Goal: Transaction & Acquisition: Book appointment/travel/reservation

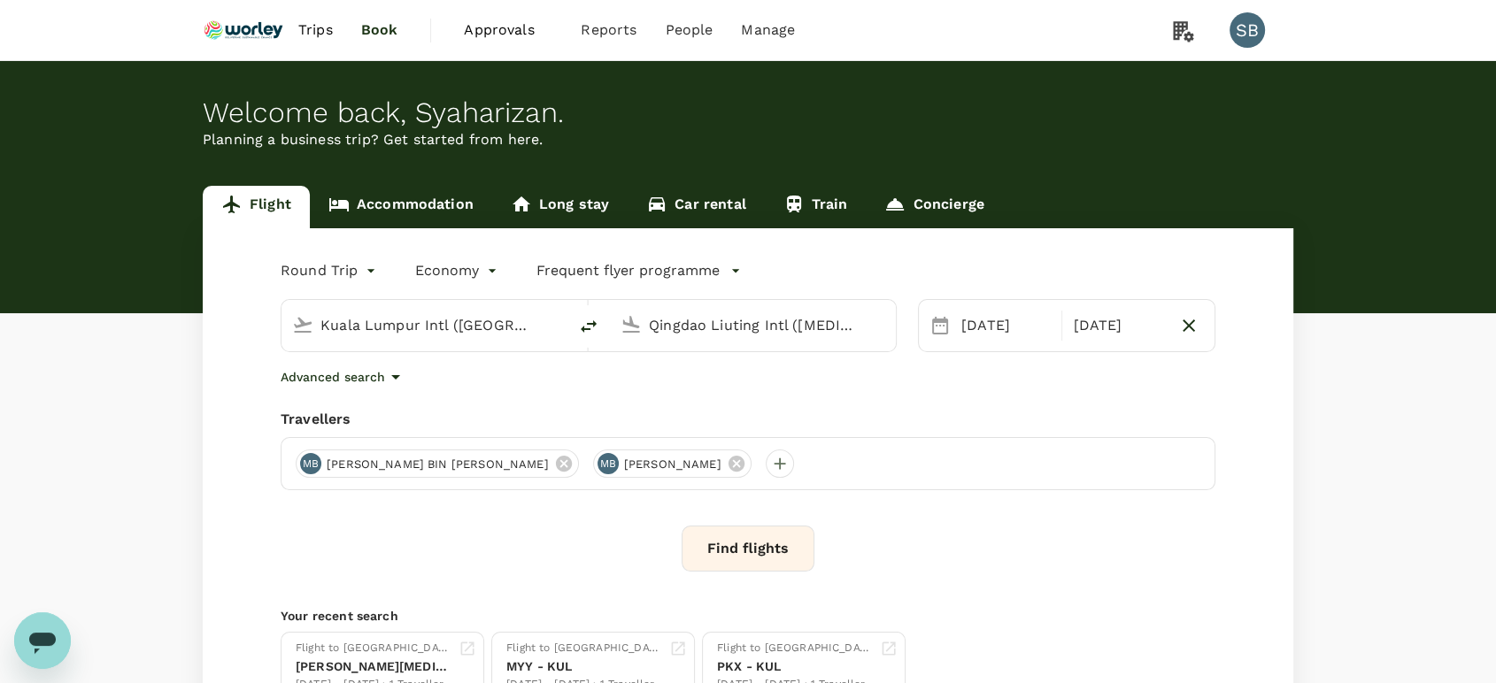
click at [375, 312] on input "Kuala Lumpur Intl ([GEOGRAPHIC_DATA])" at bounding box center [425, 325] width 210 height 27
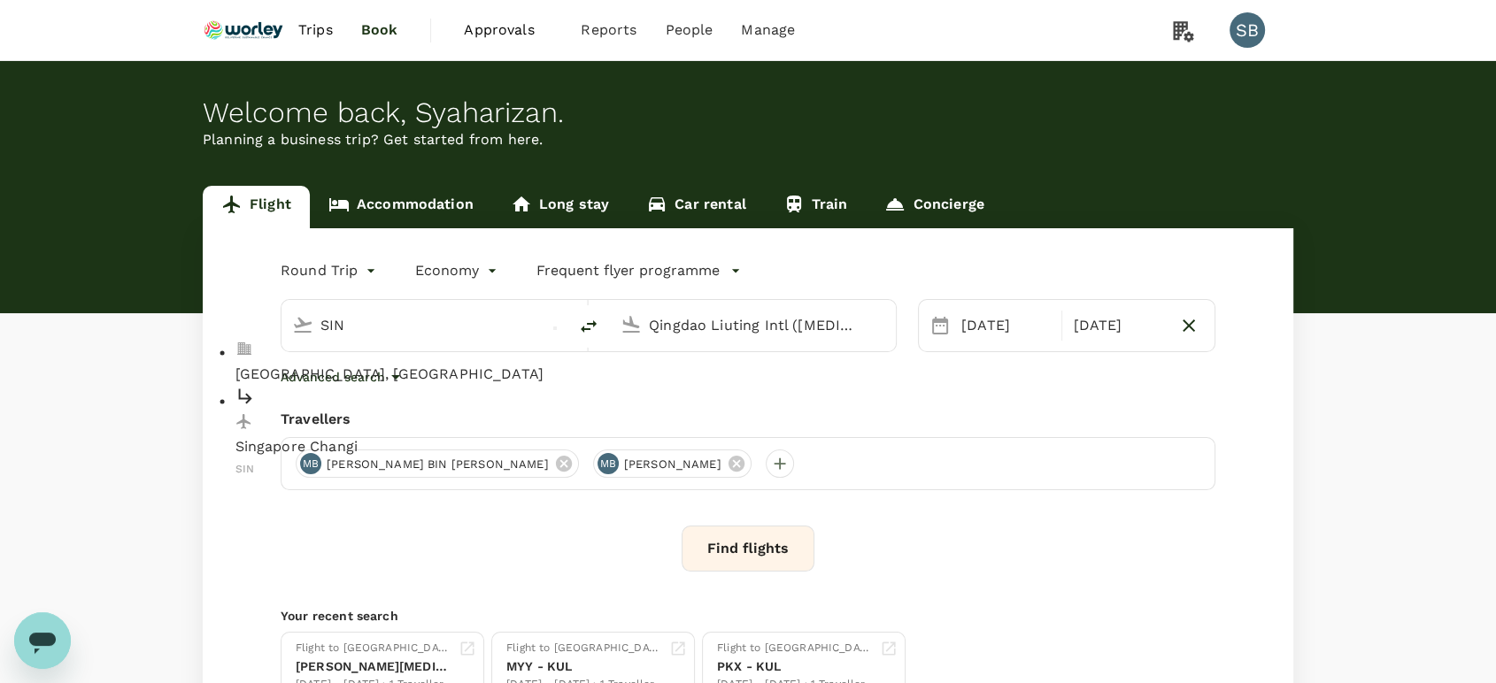
click at [378, 386] on div "Singapore Changi SIN" at bounding box center [439, 433] width 407 height 94
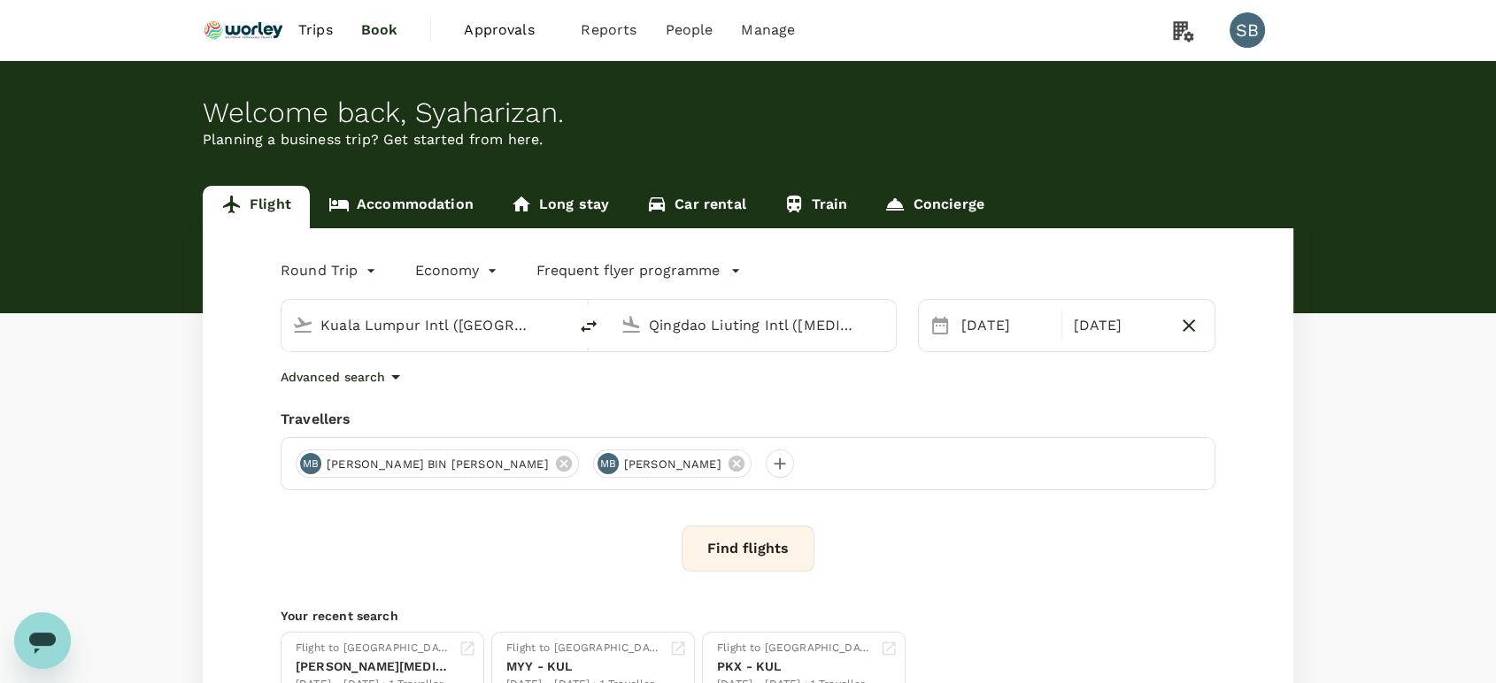
type input "Singapore Changi (SIN)"
click at [680, 326] on input "Qingdao Liuting Intl ([MEDICAL_DATA])" at bounding box center [754, 325] width 210 height 27
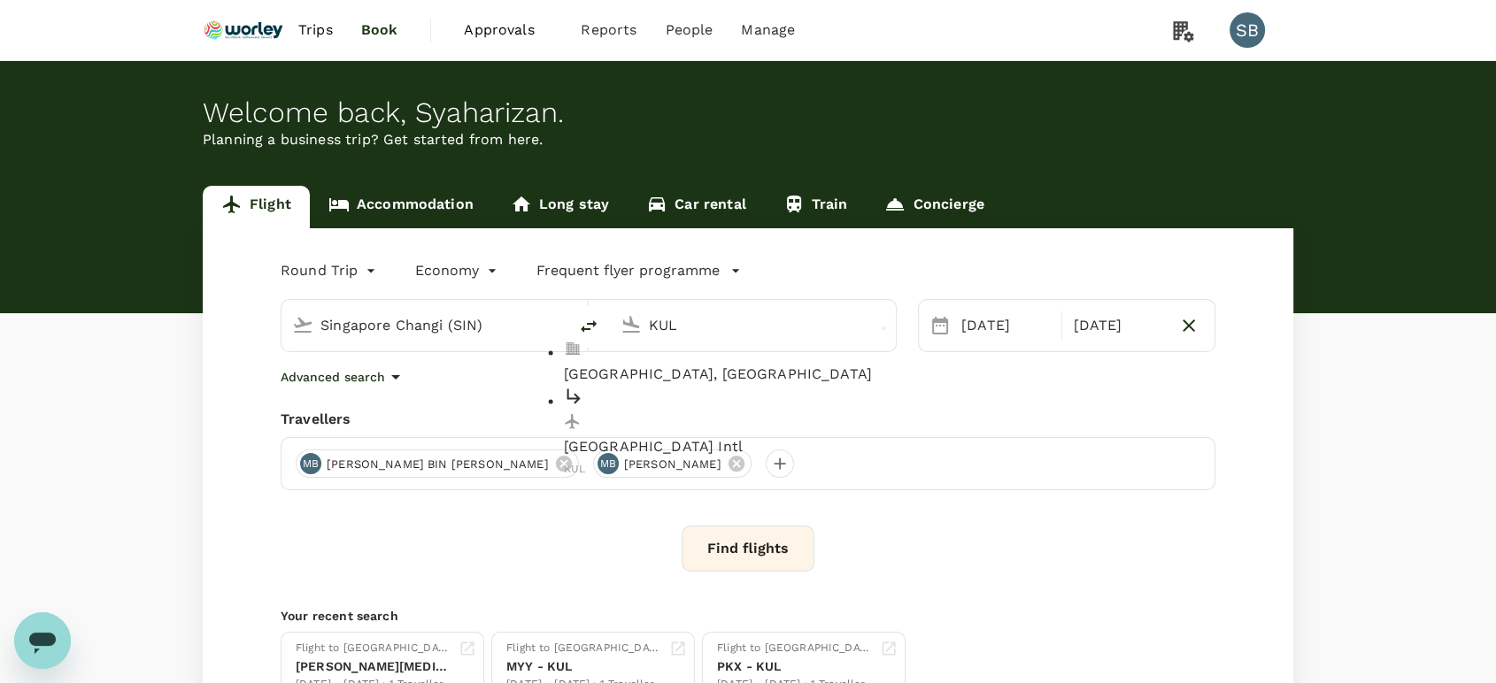
click at [685, 386] on div "[GEOGRAPHIC_DATA] Intl KUL" at bounding box center [767, 433] width 407 height 94
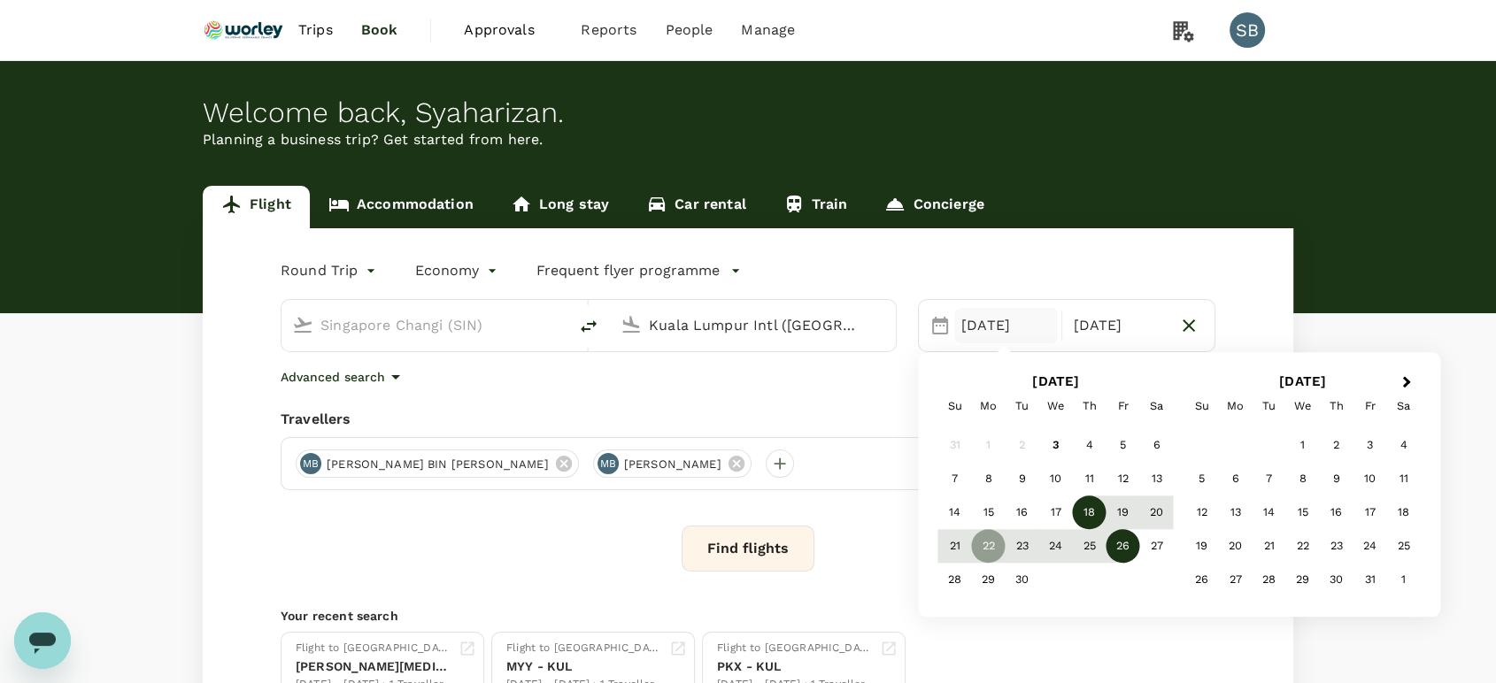
type input "Kuala Lumpur Intl ([GEOGRAPHIC_DATA])"
click at [1080, 506] on div "18" at bounding box center [1090, 514] width 34 height 34
click at [1051, 518] on div "17" at bounding box center [1056, 514] width 34 height 34
click at [761, 404] on div "Round Trip roundtrip Economy economy Frequent flyer programme [GEOGRAPHIC_DATA]…" at bounding box center [748, 479] width 1091 height 502
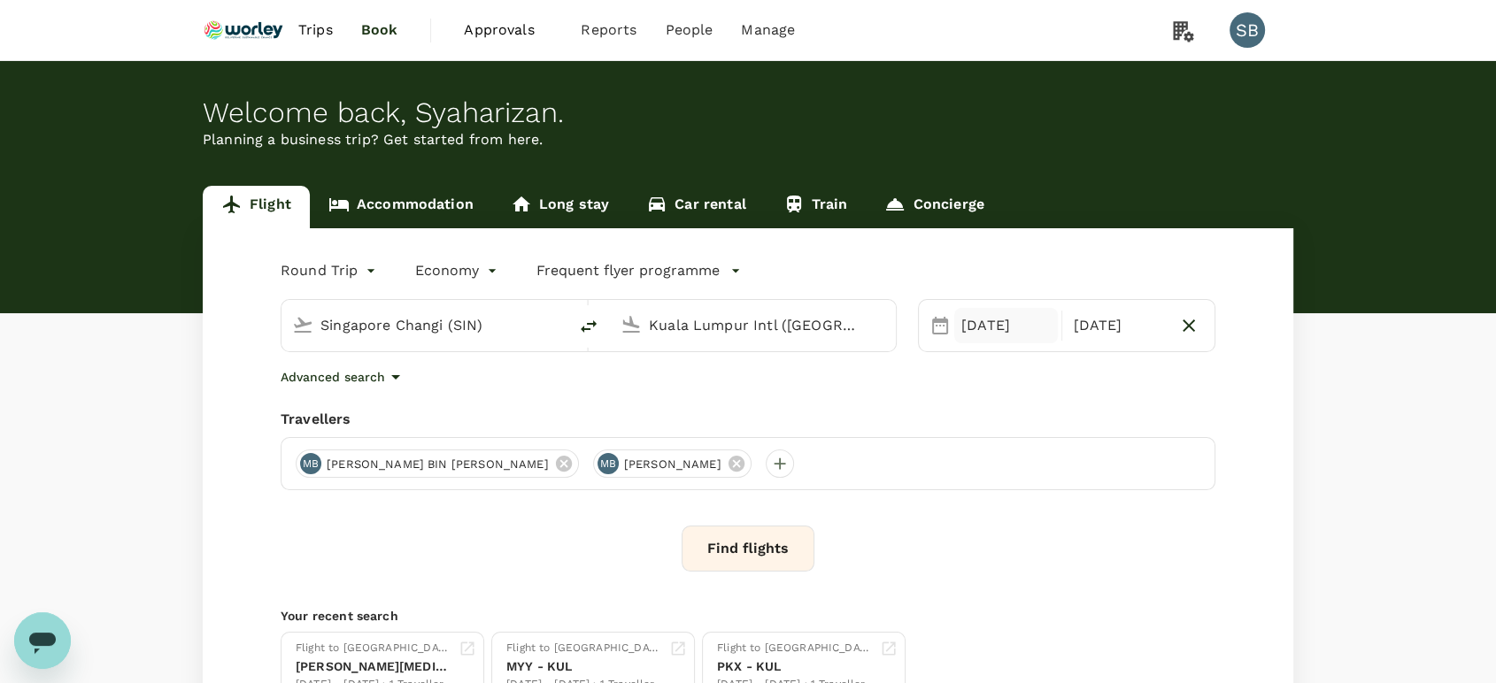
click at [982, 328] on div "[DATE]" at bounding box center [1006, 325] width 104 height 35
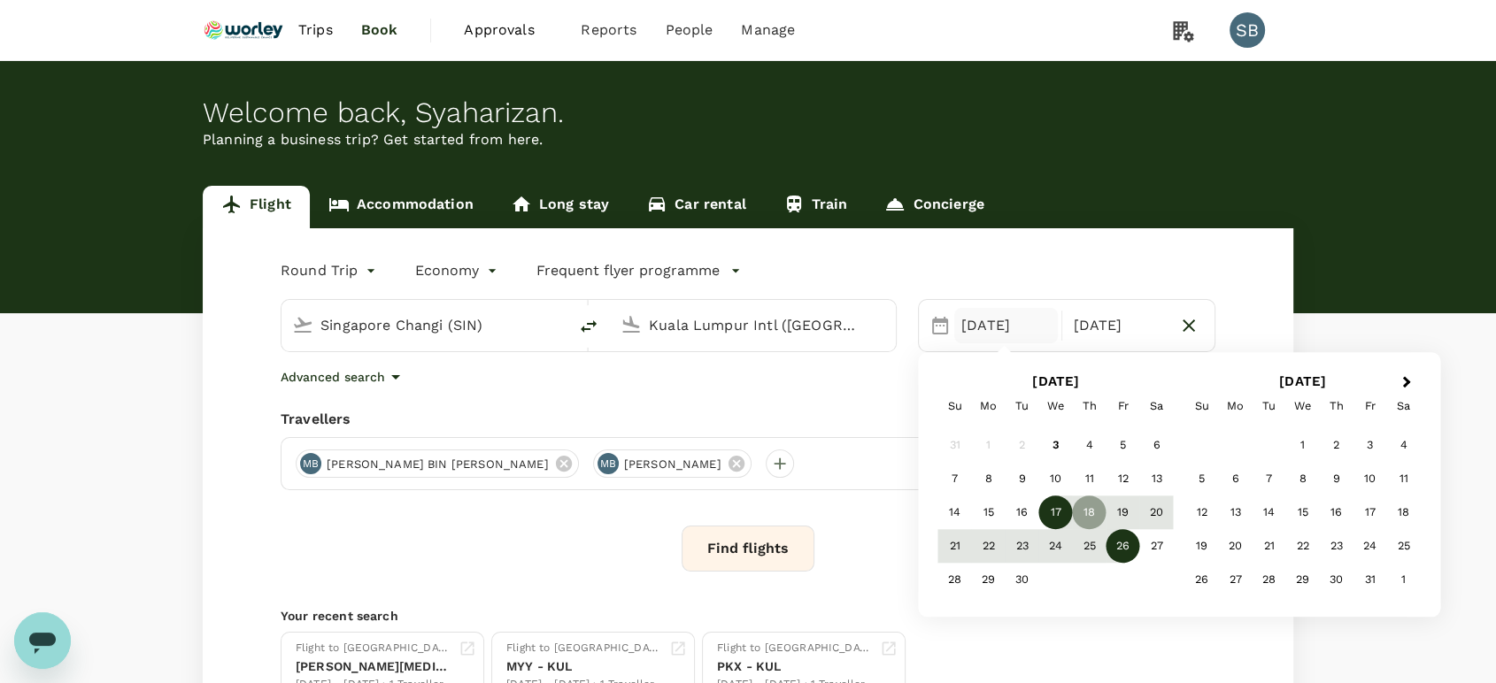
click at [1059, 501] on div "17" at bounding box center [1056, 514] width 34 height 34
click at [1091, 502] on div "18" at bounding box center [1090, 514] width 34 height 34
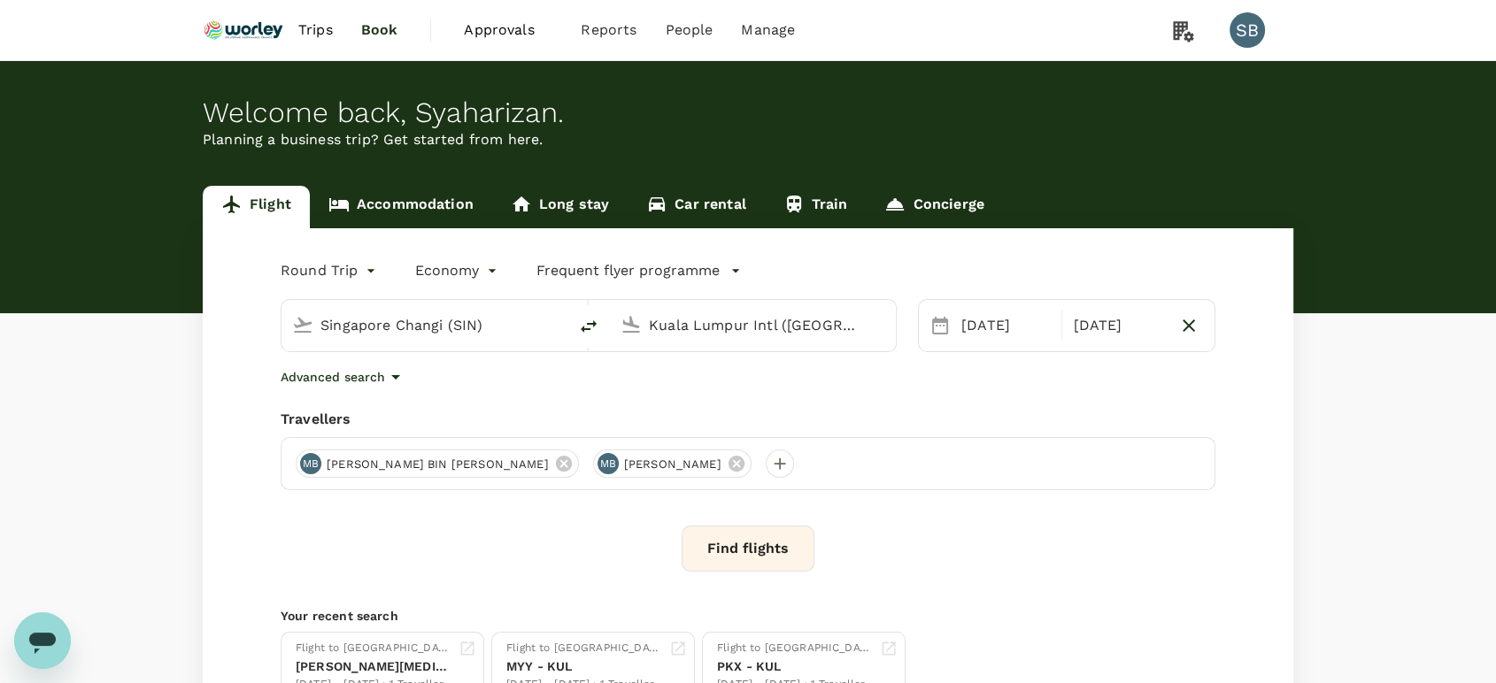
click at [819, 368] on div "Advanced search" at bounding box center [748, 377] width 935 height 21
click at [728, 462] on icon at bounding box center [736, 464] width 16 height 16
click at [752, 547] on button "Find flights" at bounding box center [748, 549] width 133 height 46
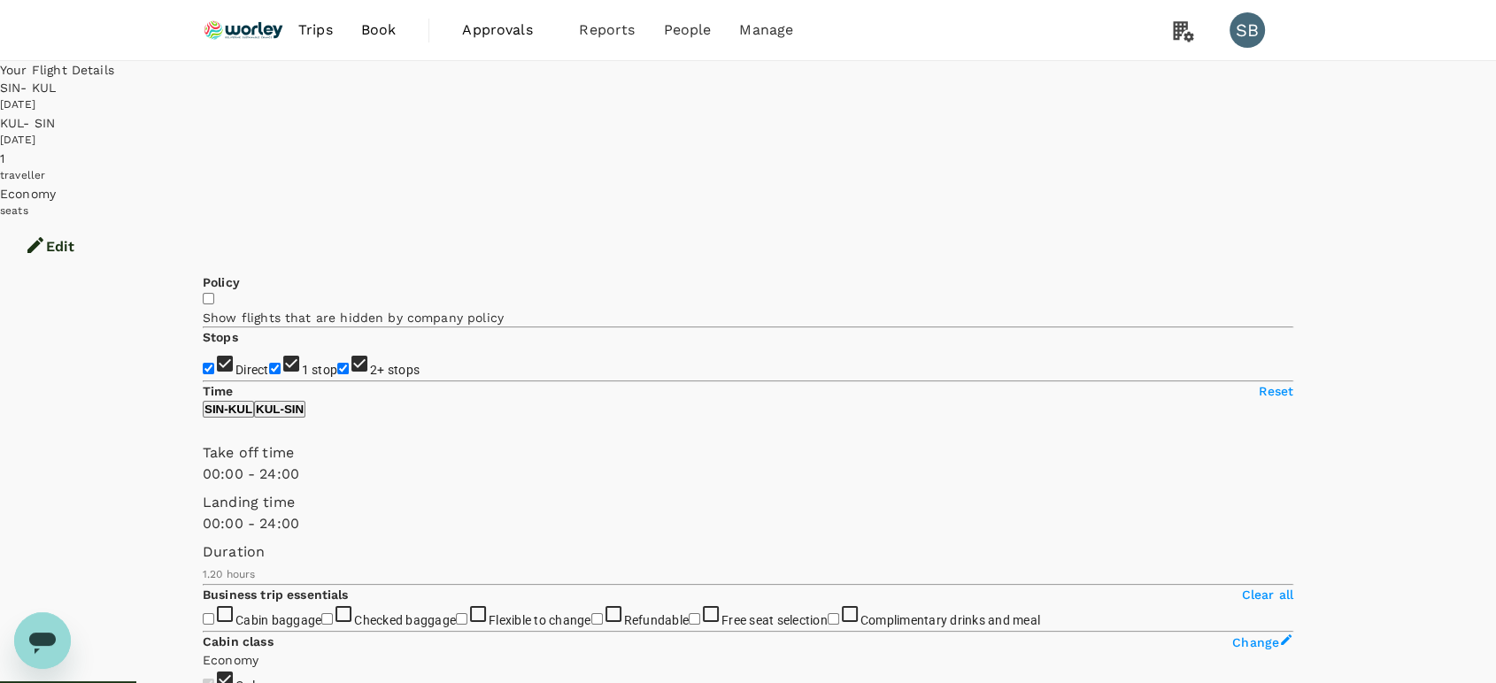
drag, startPoint x: 208, startPoint y: 355, endPoint x: 213, endPoint y: 338, distance: 17.6
click at [337, 363] on input "2+ stops" at bounding box center [343, 369] width 12 height 12
checkbox input "false"
click at [269, 363] on input "1 stop" at bounding box center [275, 369] width 12 height 12
checkbox input "false"
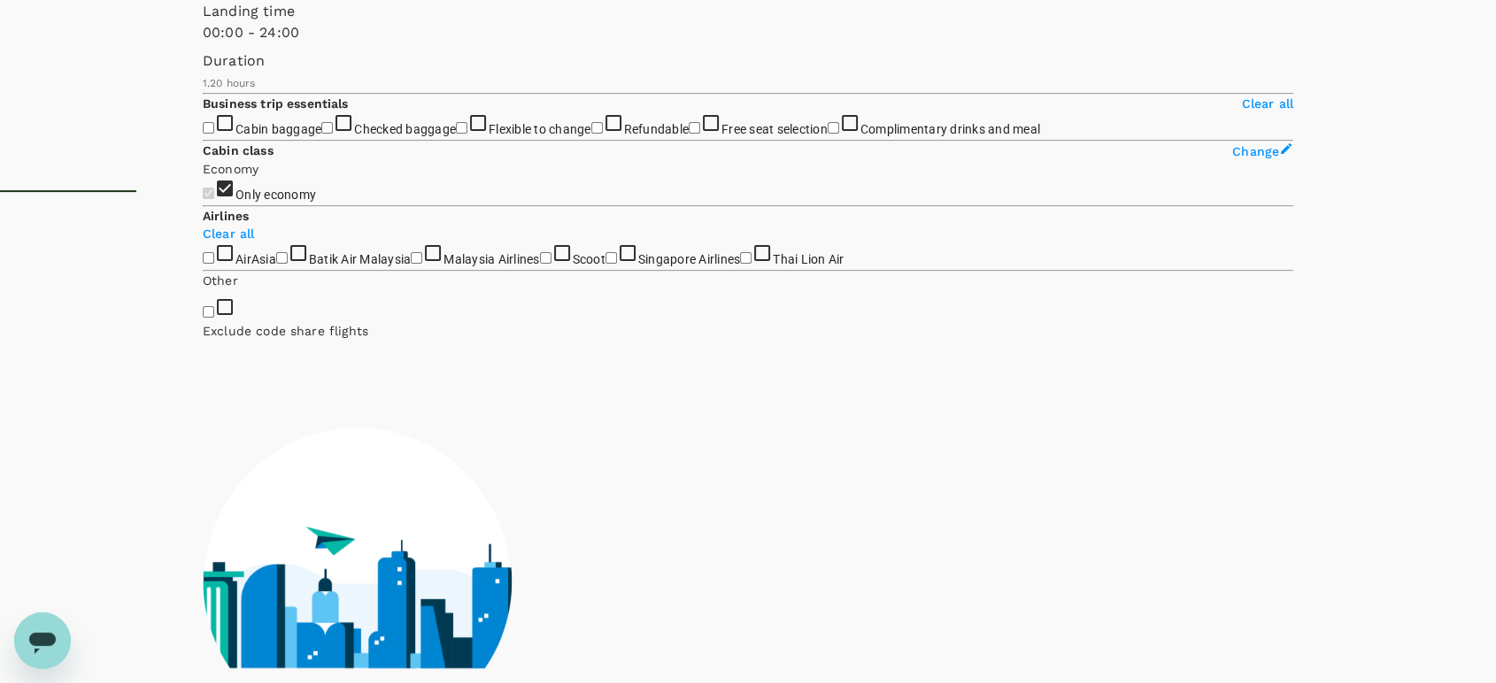
scroll to position [786, 0]
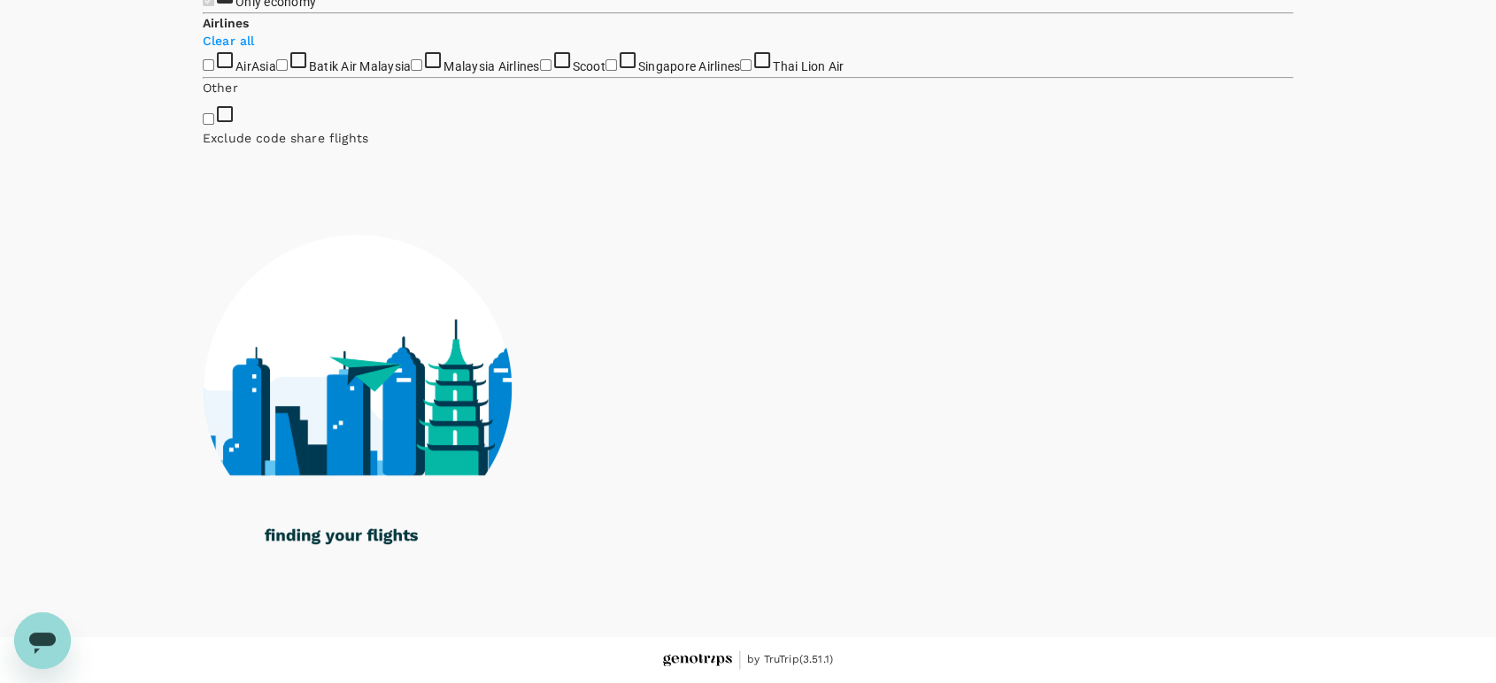
click at [411, 71] on input "Malaysia Airlines" at bounding box center [417, 65] width 12 height 12
checkbox input "true"
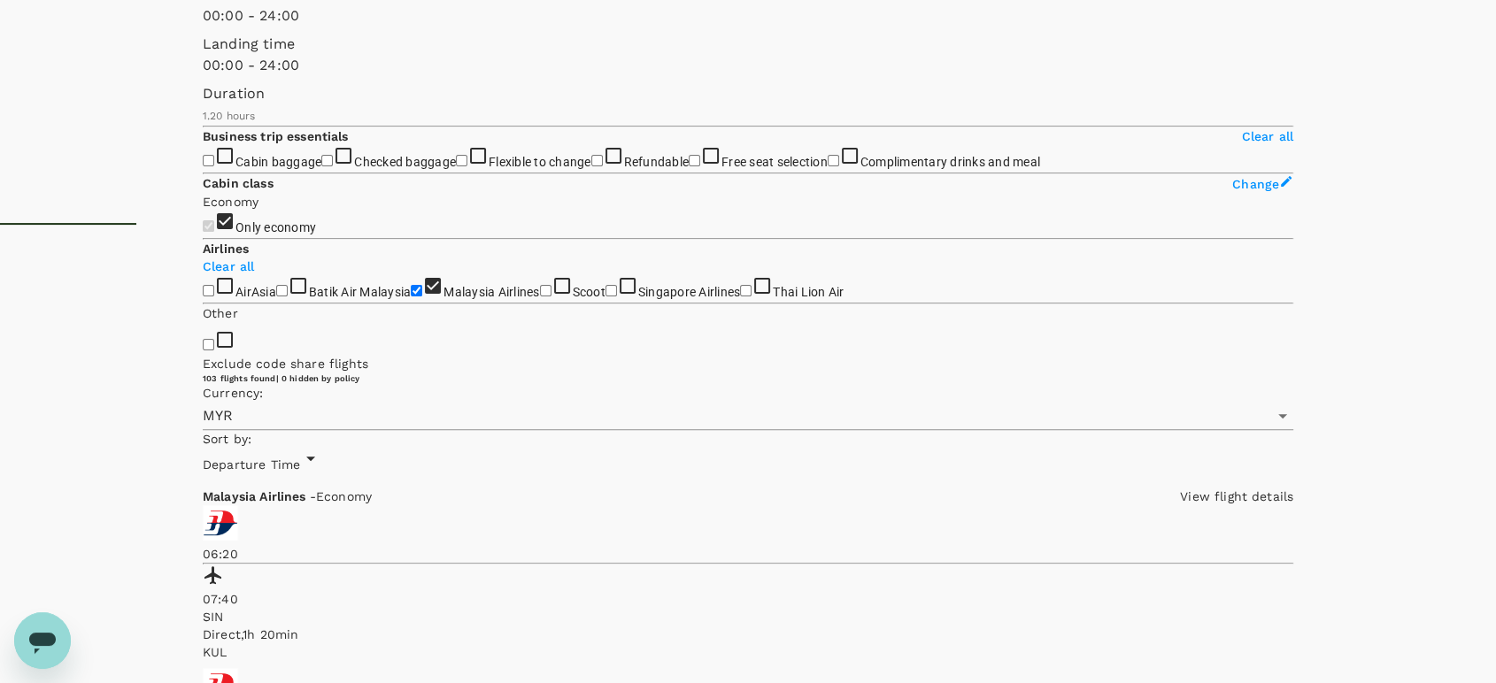
scroll to position [295, 0]
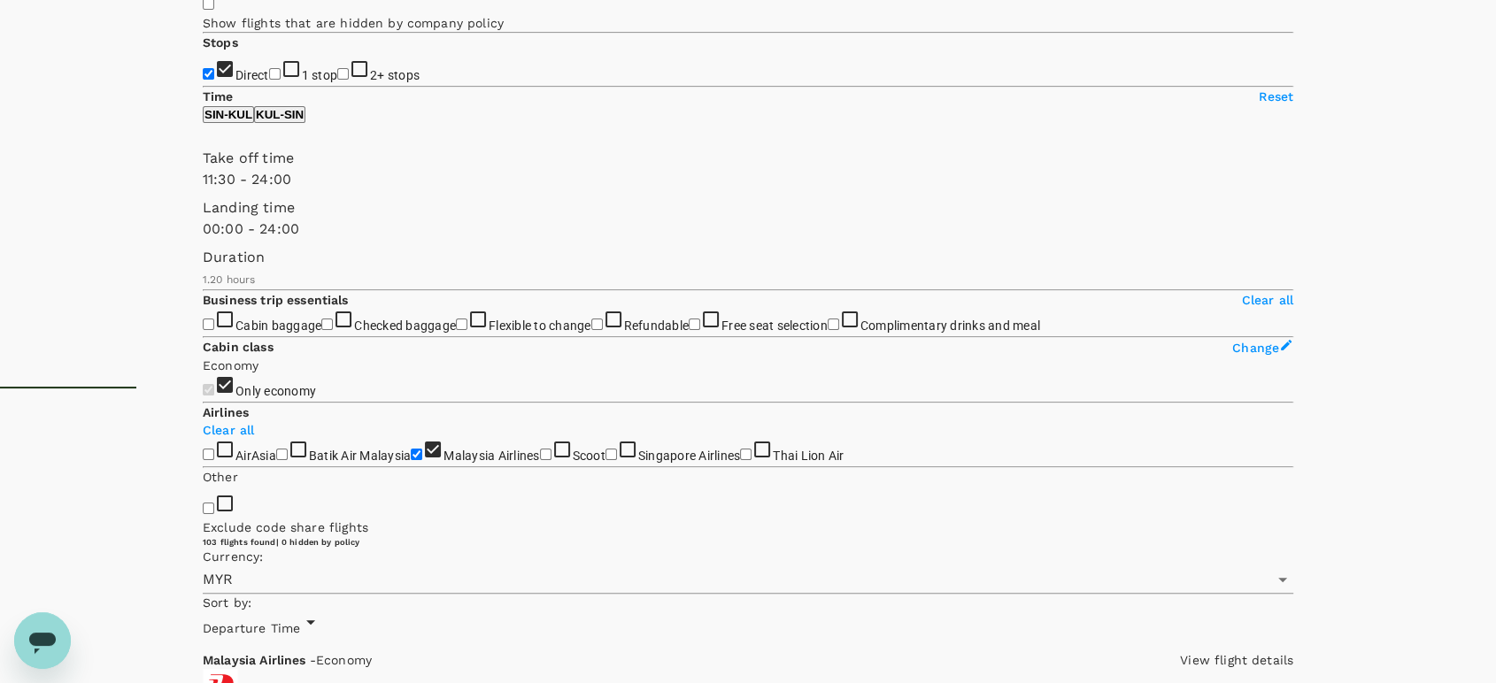
type input "720"
drag, startPoint x: 208, startPoint y: 225, endPoint x: 336, endPoint y: 236, distance: 128.9
click at [203, 190] on span at bounding box center [203, 190] width 0 height 0
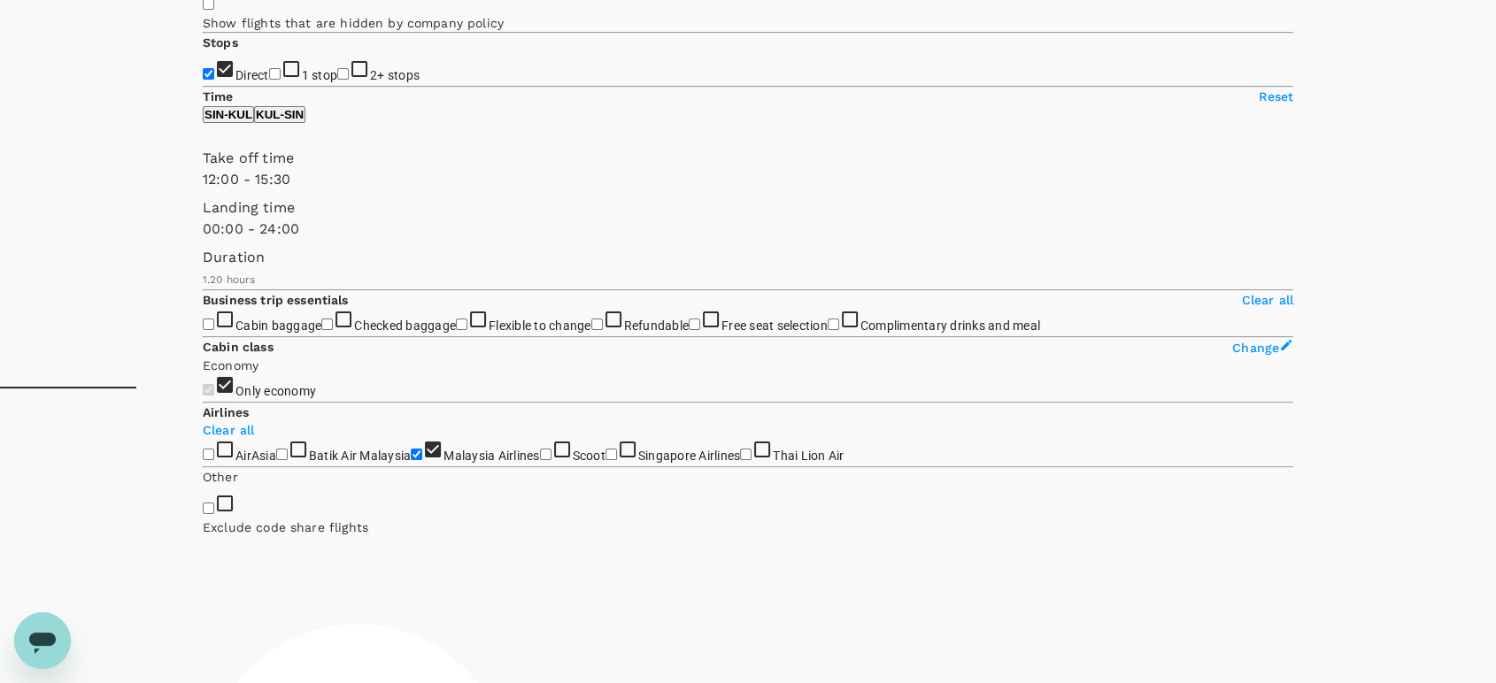
type input "900"
drag, startPoint x: 474, startPoint y: 232, endPoint x: 371, endPoint y: 229, distance: 102.7
click at [203, 190] on span at bounding box center [203, 190] width 0 height 0
click at [304, 121] on p "KUL - SIN" at bounding box center [280, 114] width 48 height 13
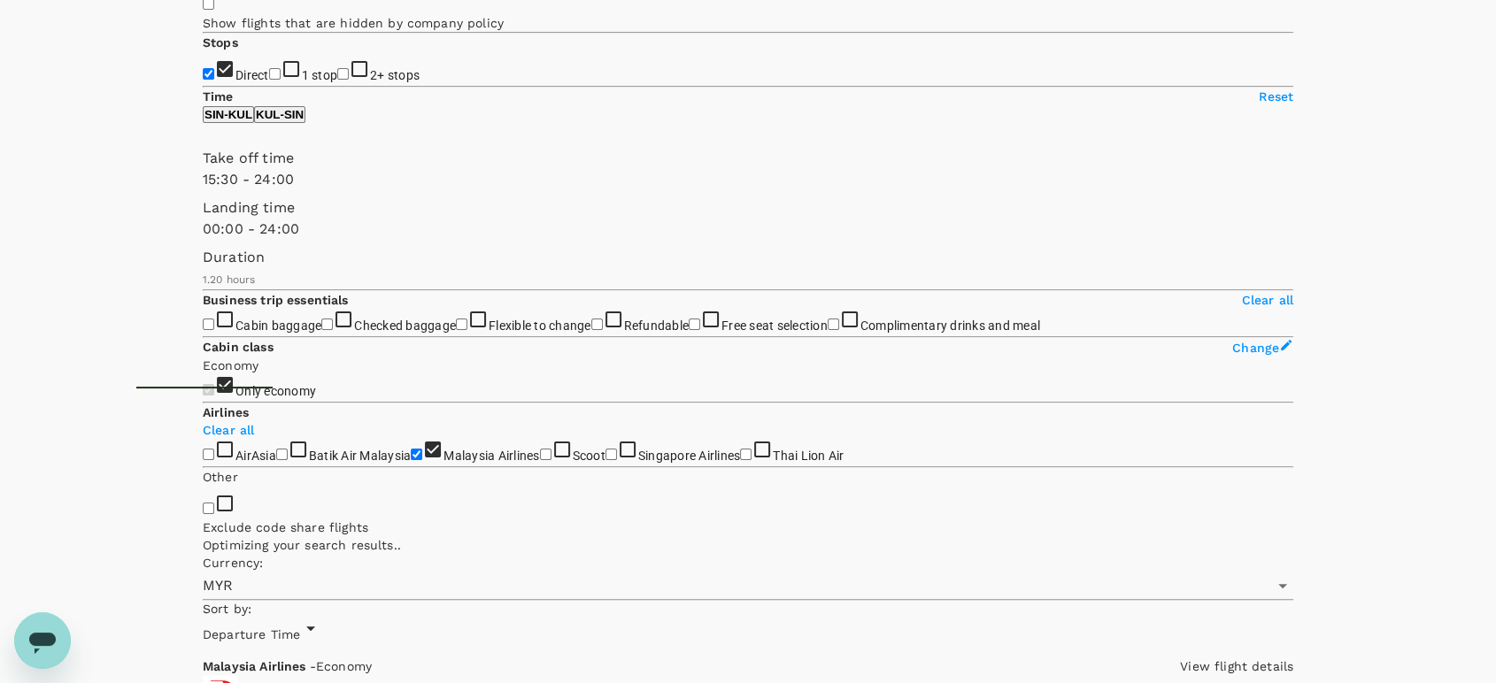
type input "960"
drag, startPoint x: 200, startPoint y: 229, endPoint x: 382, endPoint y: 229, distance: 182.4
click at [203, 190] on span at bounding box center [203, 190] width 0 height 0
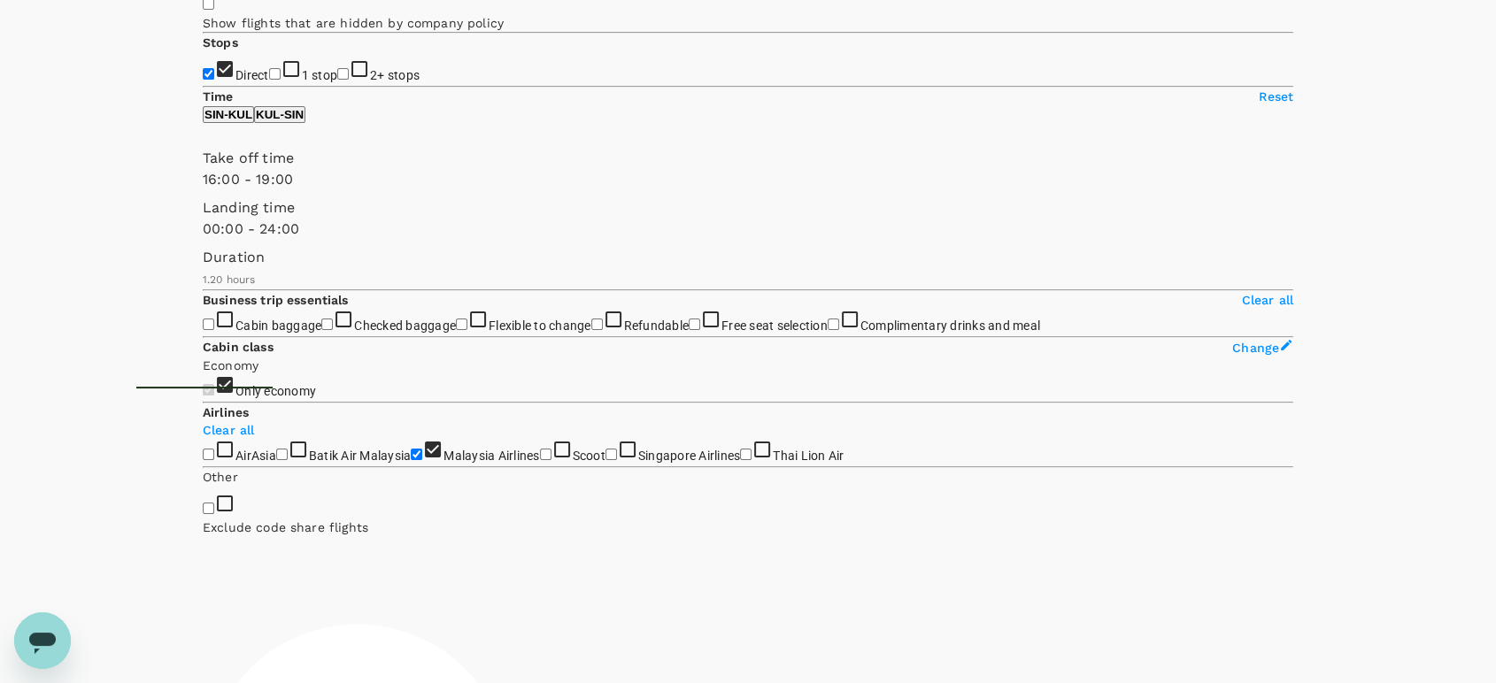
type input "1110"
drag, startPoint x: 467, startPoint y: 226, endPoint x: 411, endPoint y: 222, distance: 56.8
click at [203, 190] on span at bounding box center [203, 190] width 0 height 0
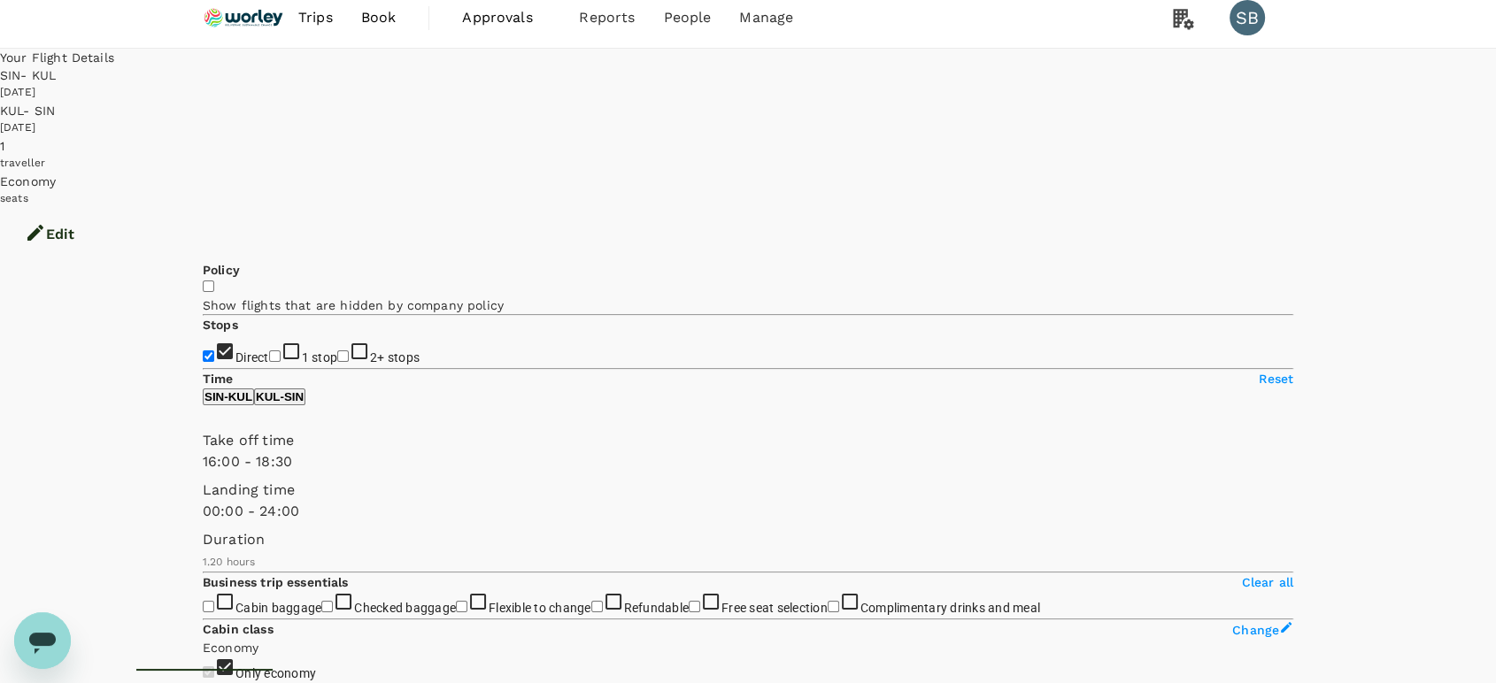
scroll to position [0, 0]
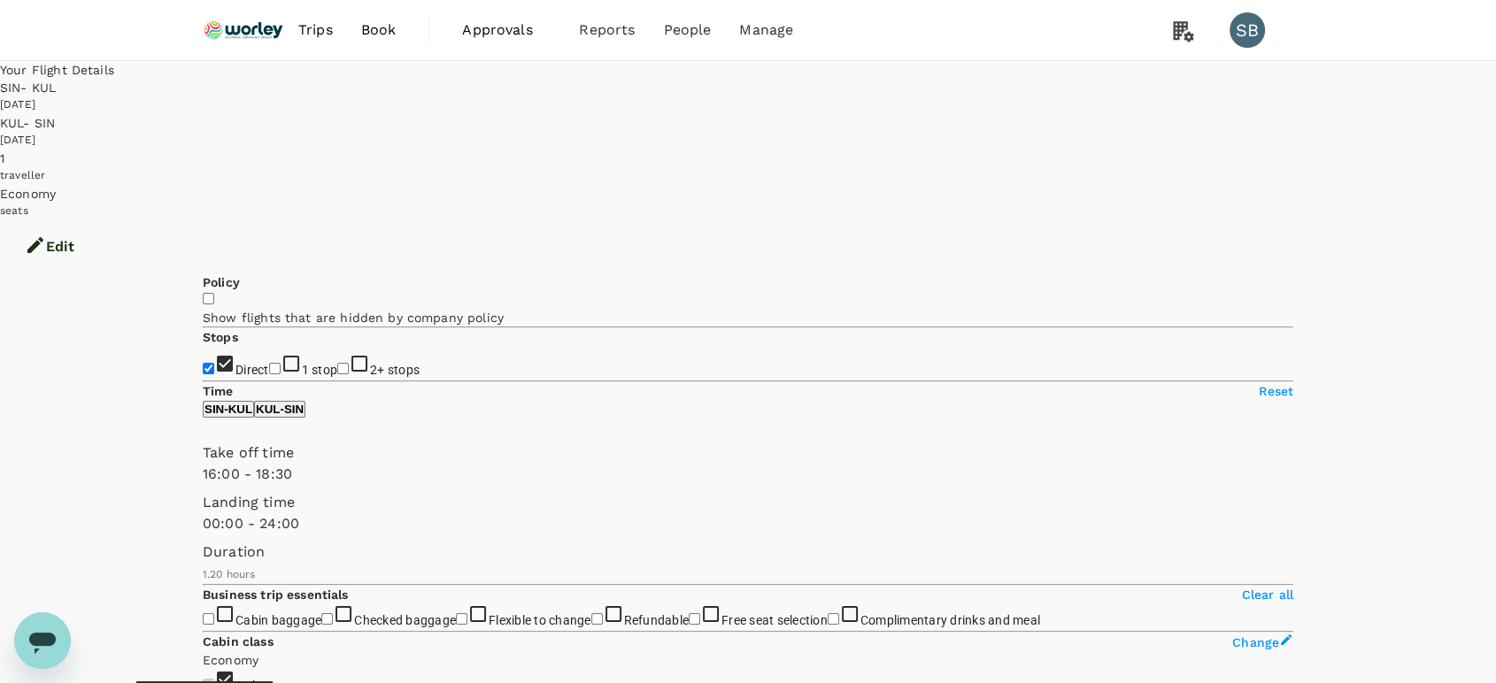
click at [43, 237] on icon "button" at bounding box center [35, 245] width 16 height 16
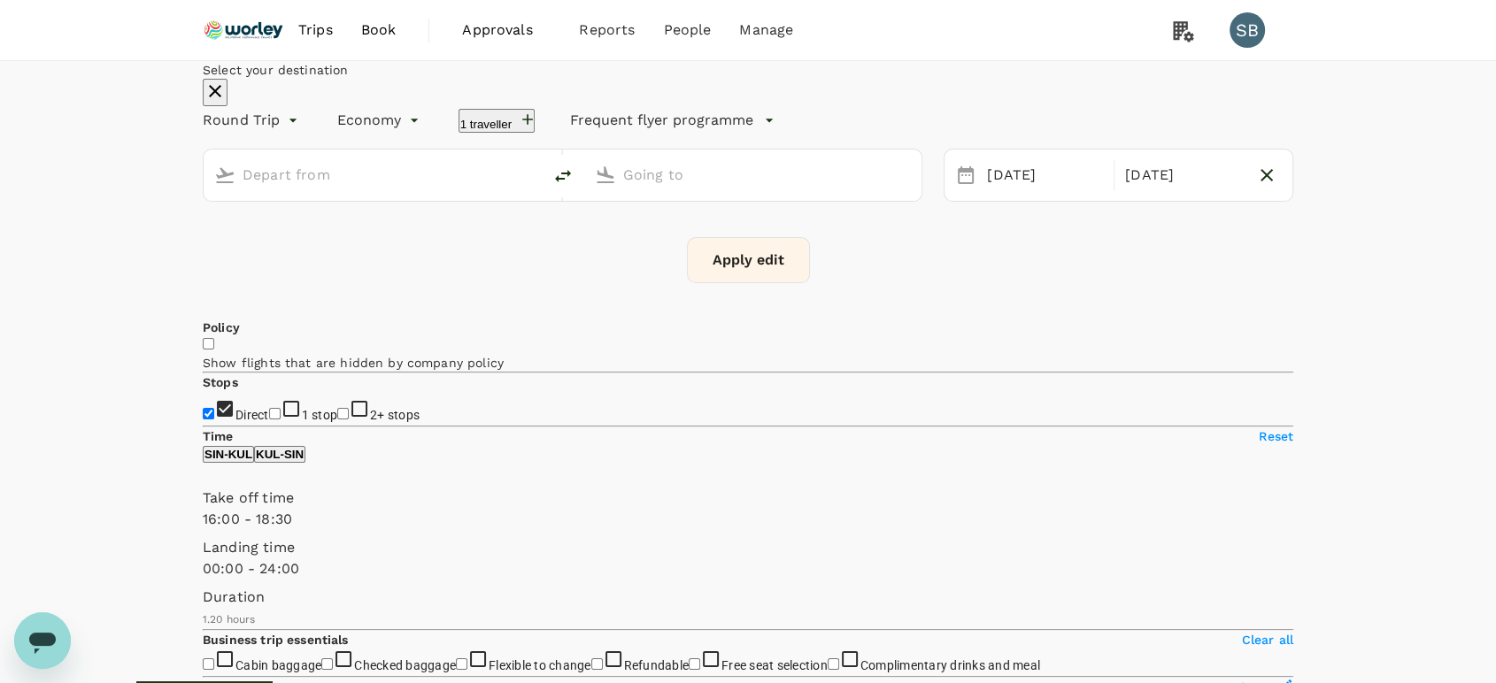
type input "Singapore Changi (SIN)"
type input "Kuala Lumpur Intl ([GEOGRAPHIC_DATA])"
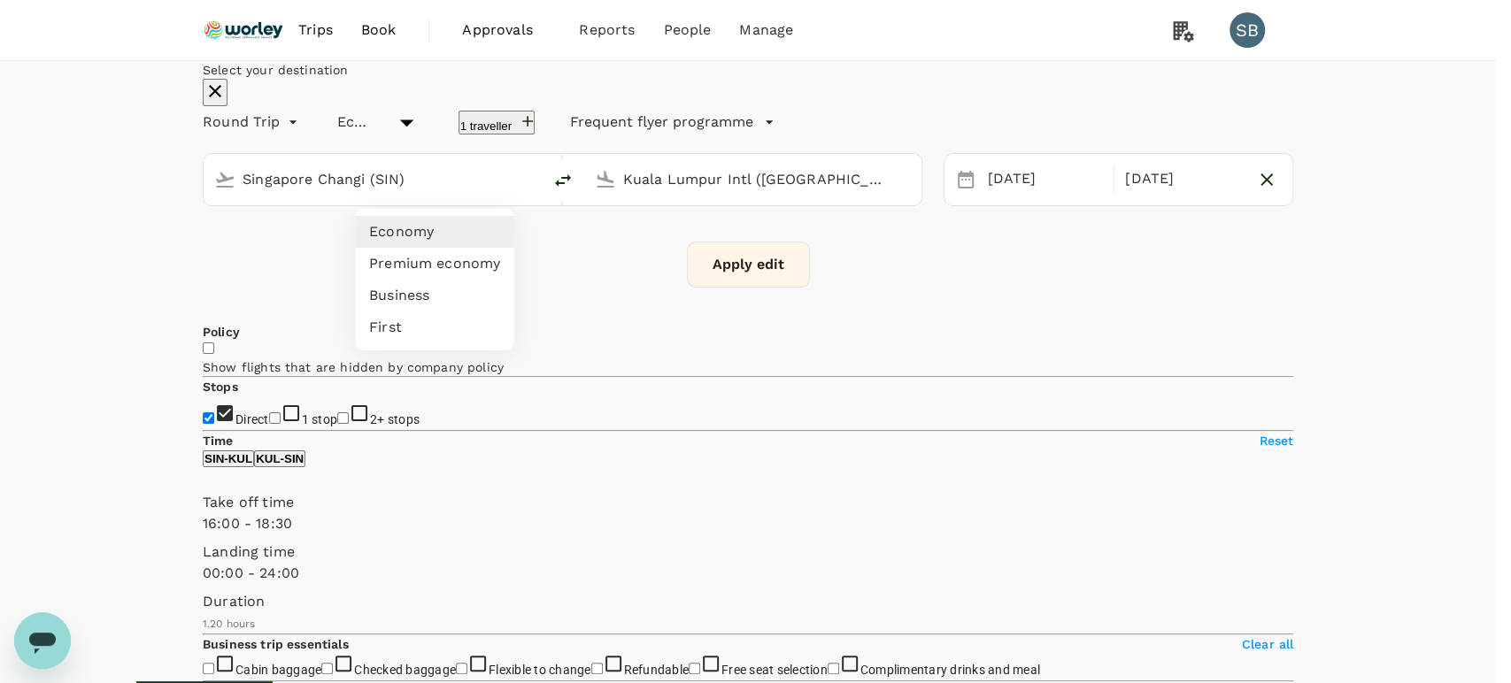
click at [404, 292] on li "Business" at bounding box center [434, 296] width 159 height 32
type input "business"
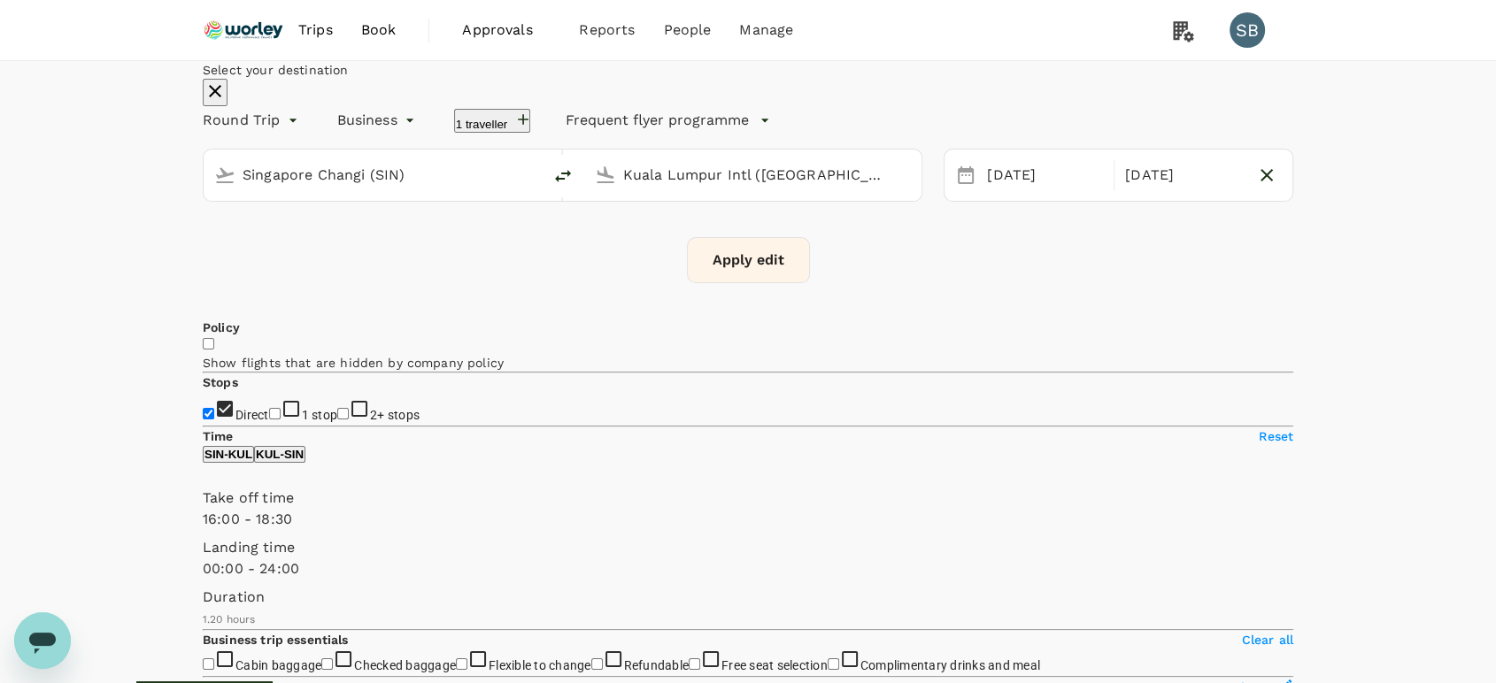
click at [758, 283] on button "Apply edit" at bounding box center [748, 260] width 123 height 46
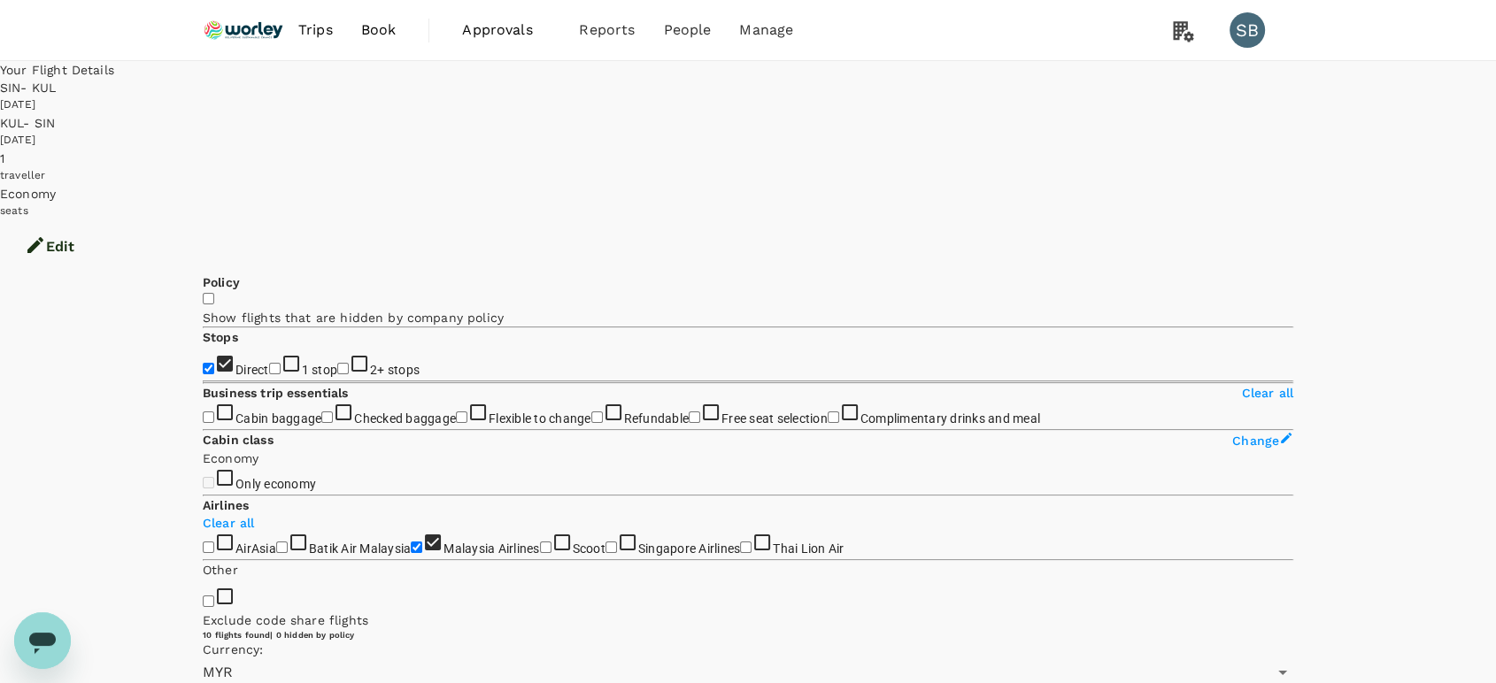
checkbox input "false"
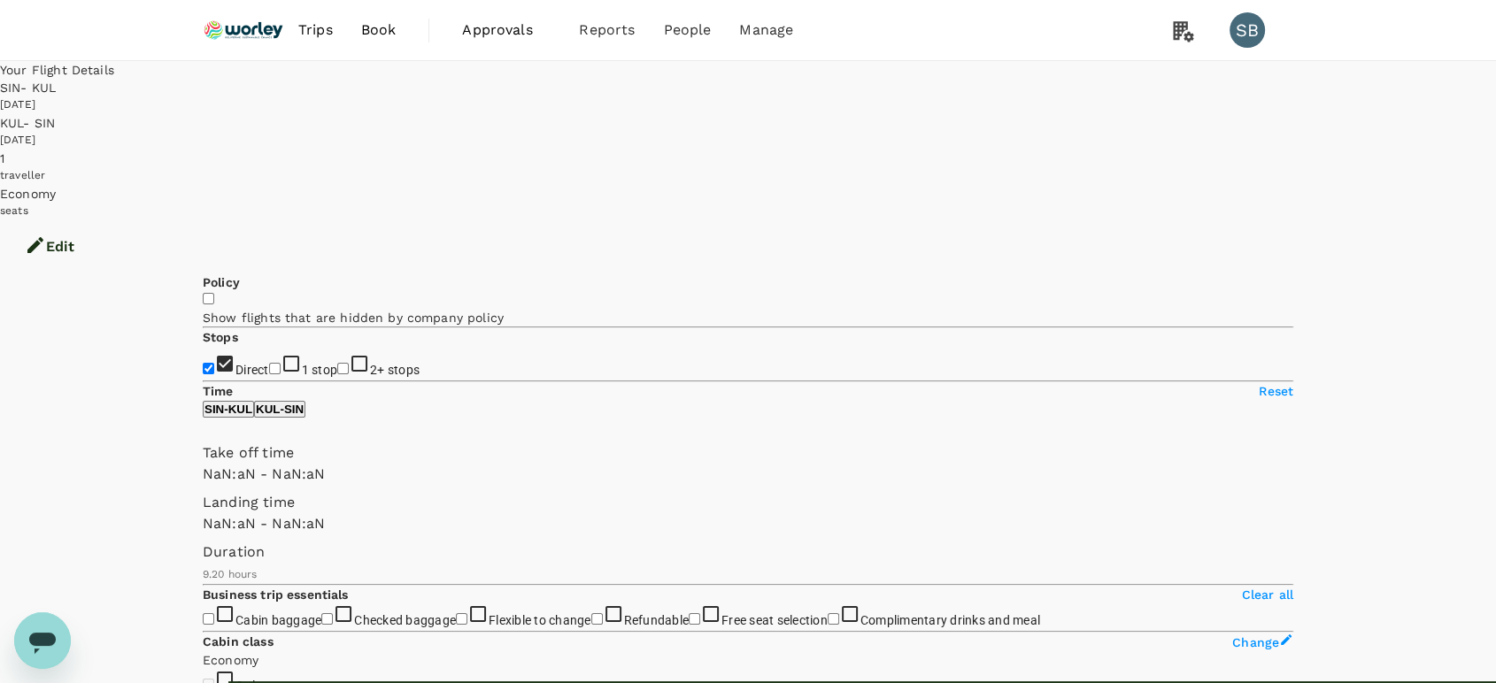
type input "1440"
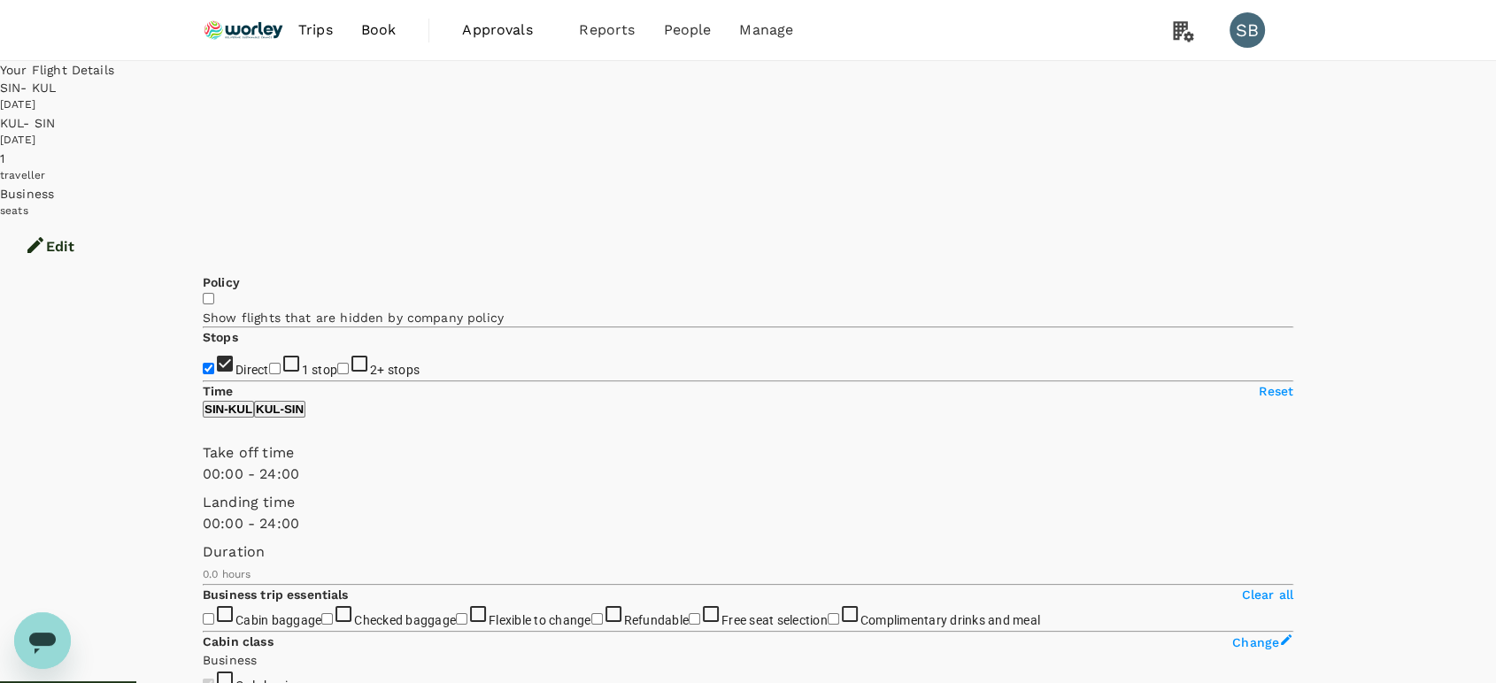
checkbox input "true"
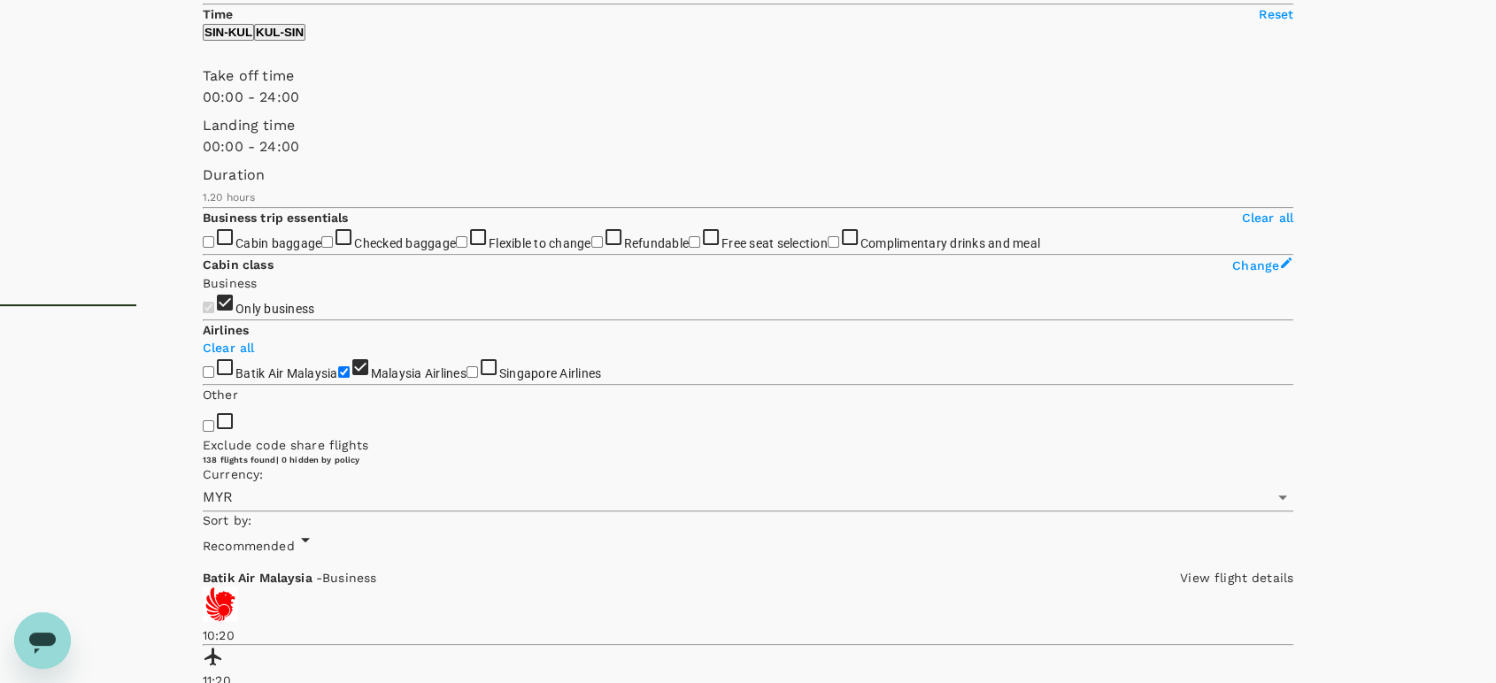
scroll to position [688, 0]
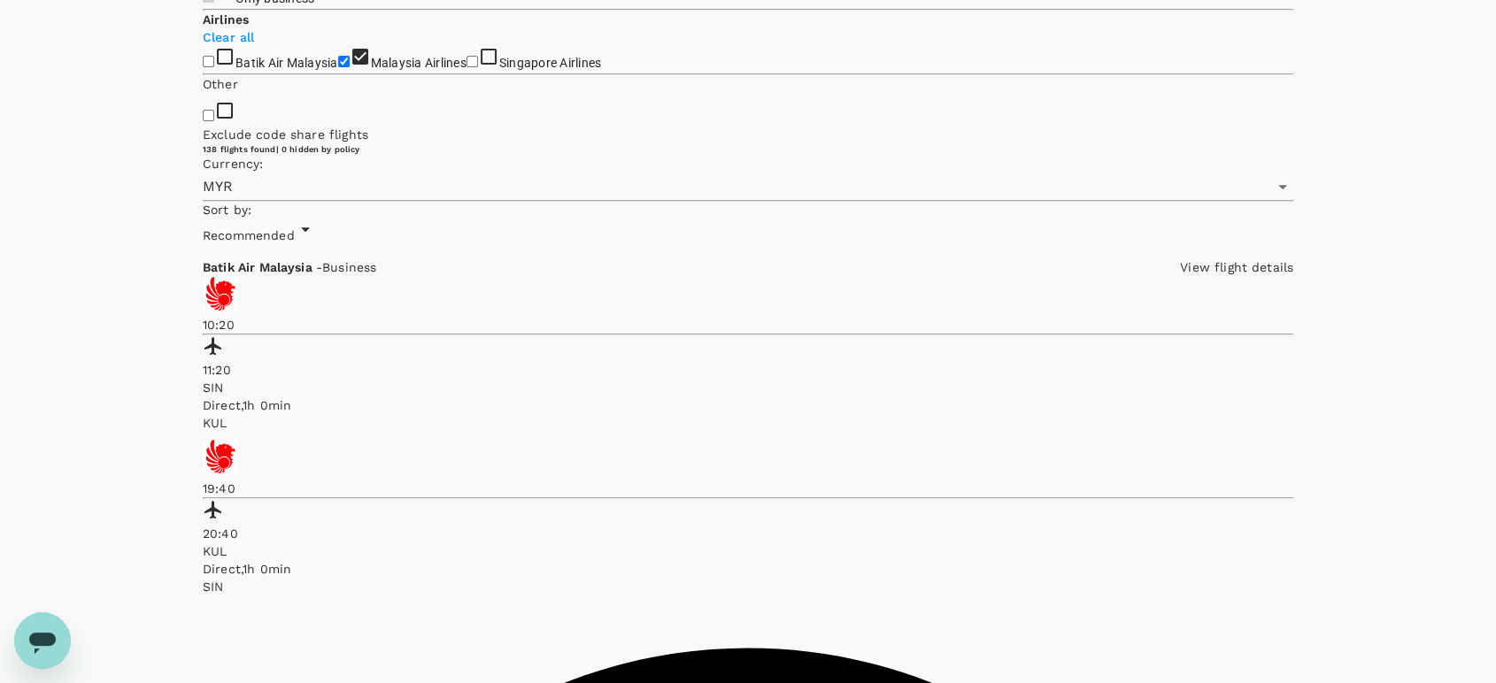
click at [467, 67] on input "Singapore Airlines" at bounding box center [473, 62] width 12 height 12
checkbox input "true"
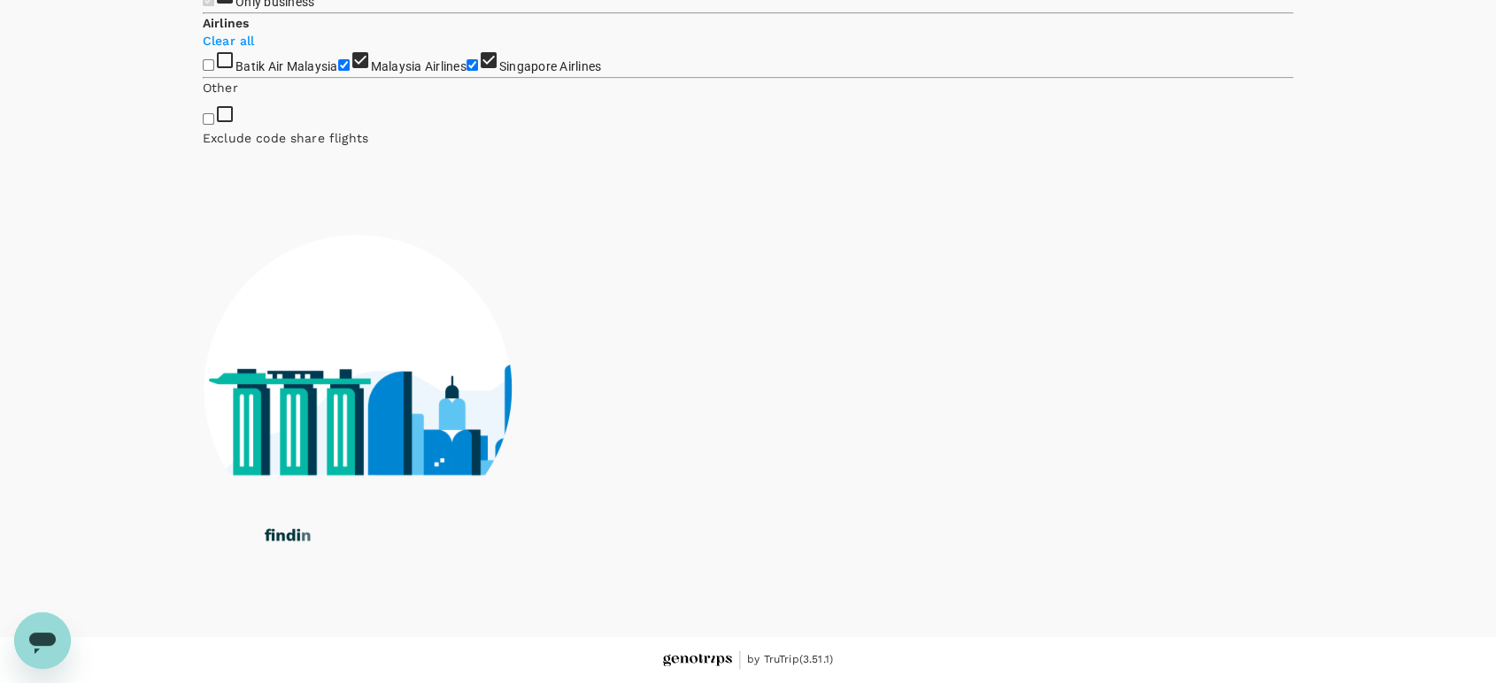
click at [209, 71] on input "Batik Air Malaysia" at bounding box center [209, 65] width 12 height 12
checkbox input "true"
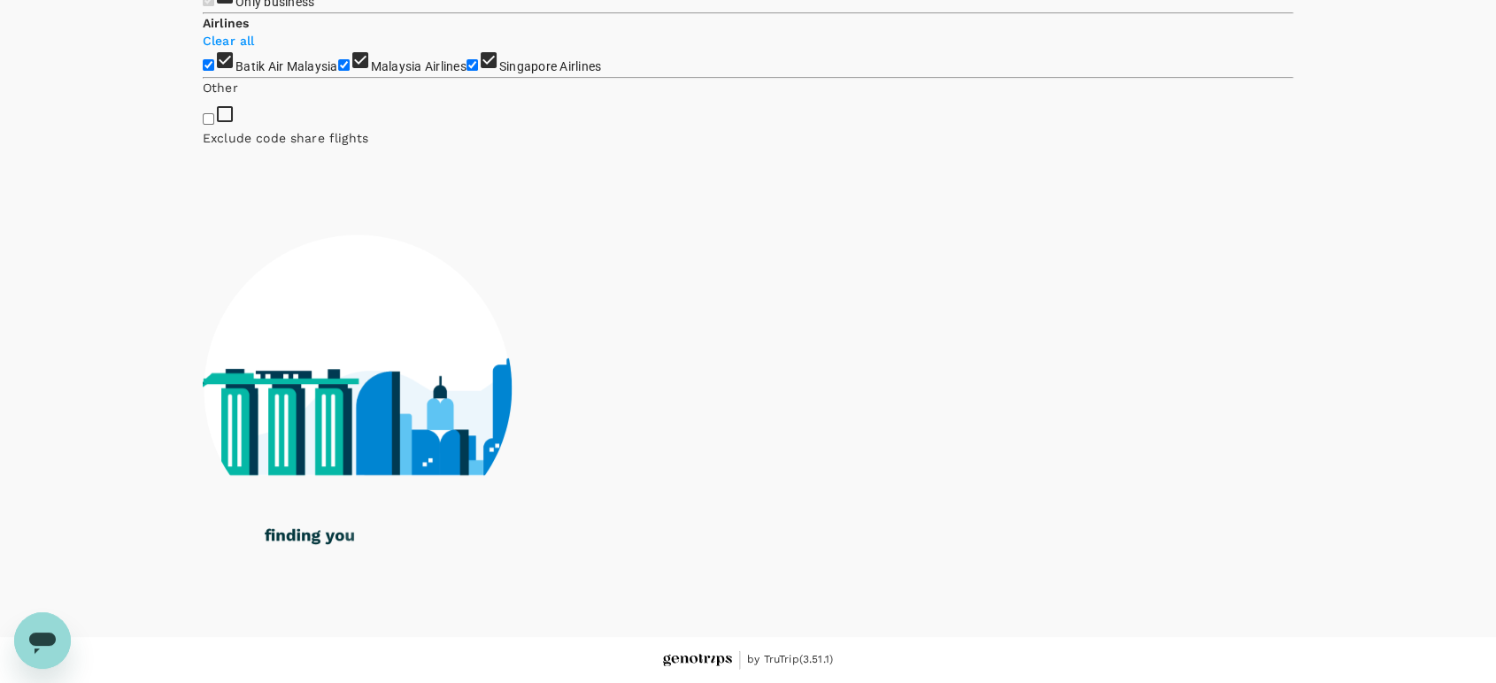
click at [338, 71] on input "Malaysia Airlines" at bounding box center [344, 65] width 12 height 12
checkbox input "false"
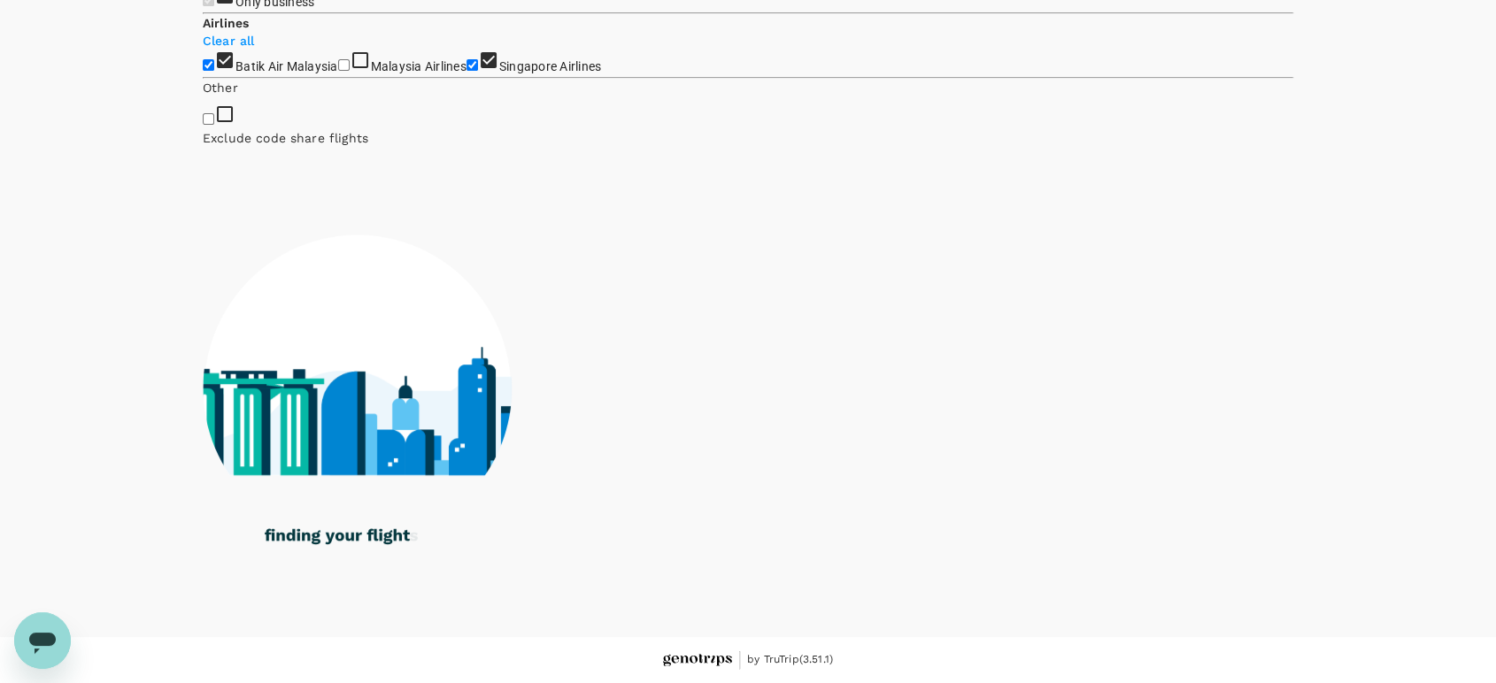
click at [467, 71] on input "Singapore Airlines" at bounding box center [473, 65] width 12 height 12
checkbox input "false"
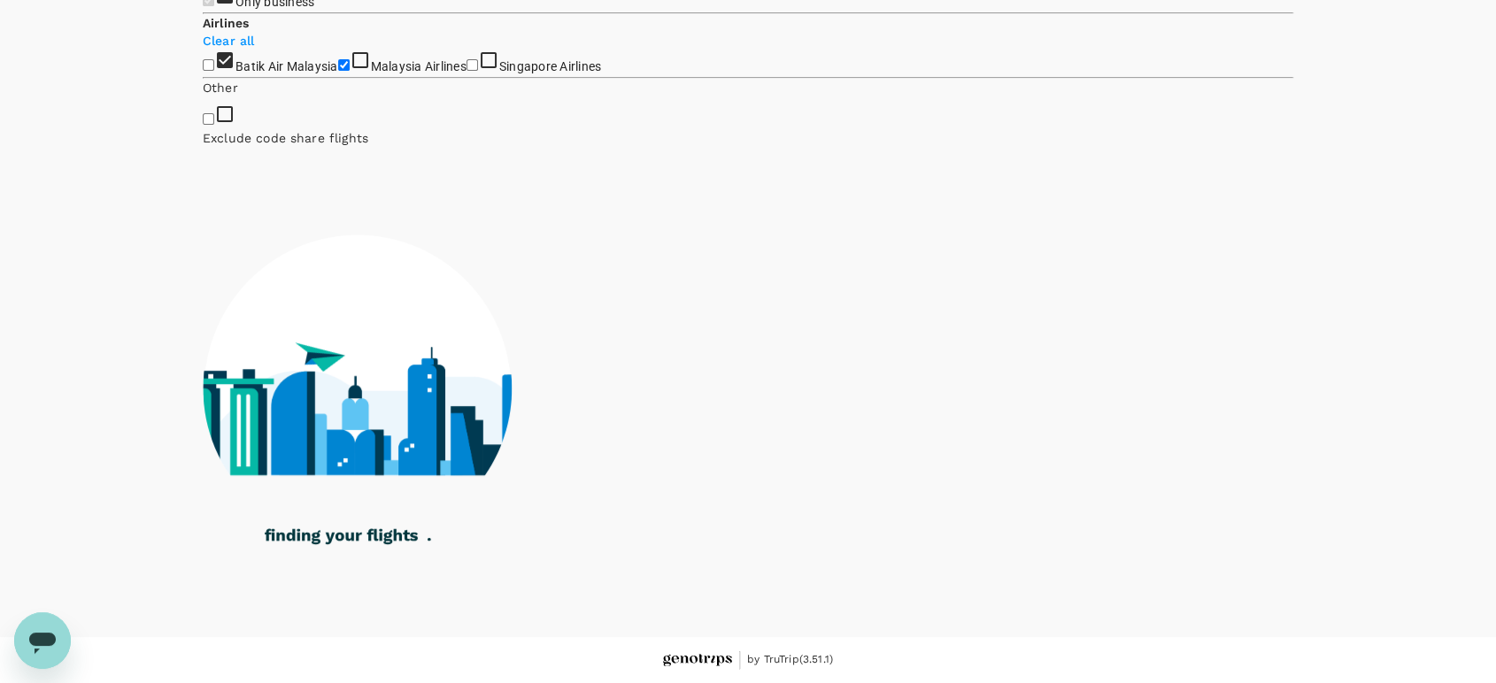
click at [212, 71] on input "Batik Air Malaysia" at bounding box center [209, 65] width 12 height 12
checkbox input "true"
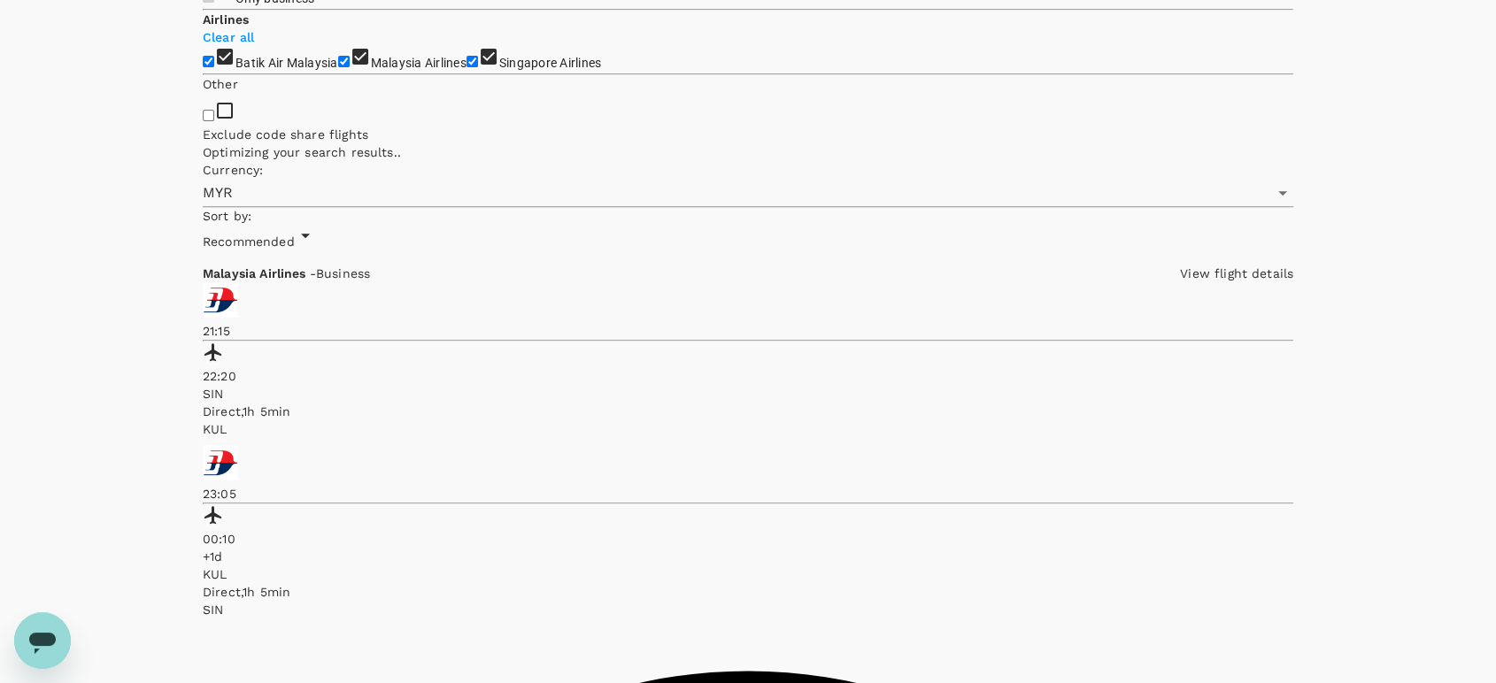
click at [338, 67] on input "Malaysia Airlines" at bounding box center [344, 62] width 12 height 12
checkbox input "false"
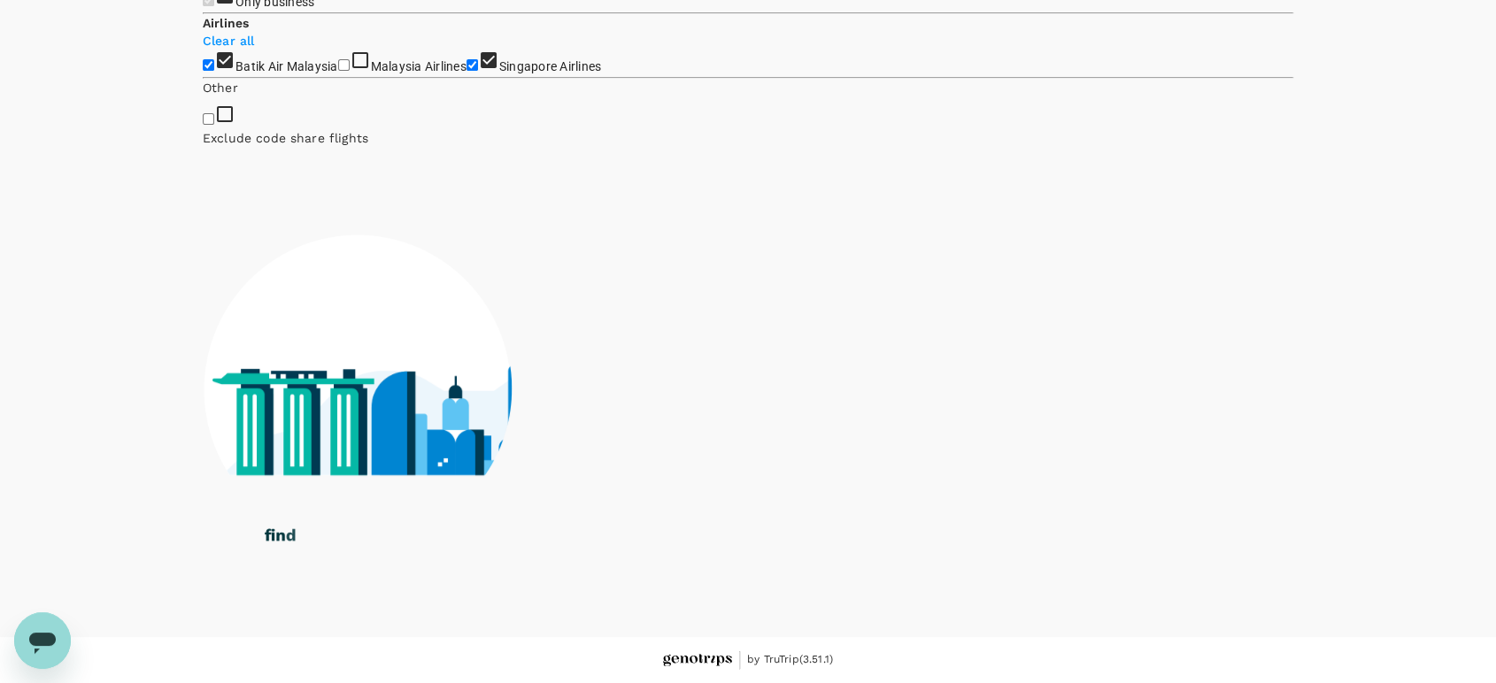
click at [212, 71] on input "Batik Air Malaysia" at bounding box center [209, 65] width 12 height 12
checkbox input "false"
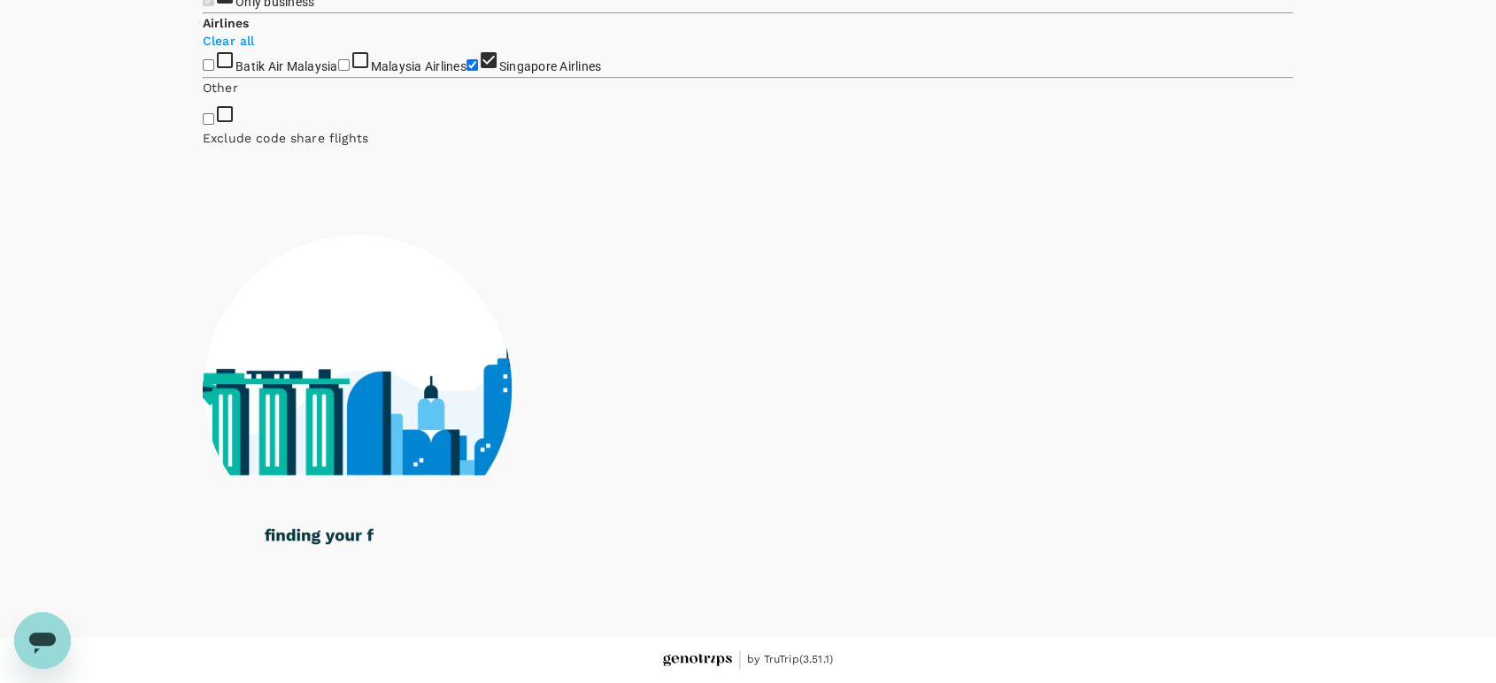
click at [467, 71] on input "Singapore Airlines" at bounding box center [473, 65] width 12 height 12
checkbox input "false"
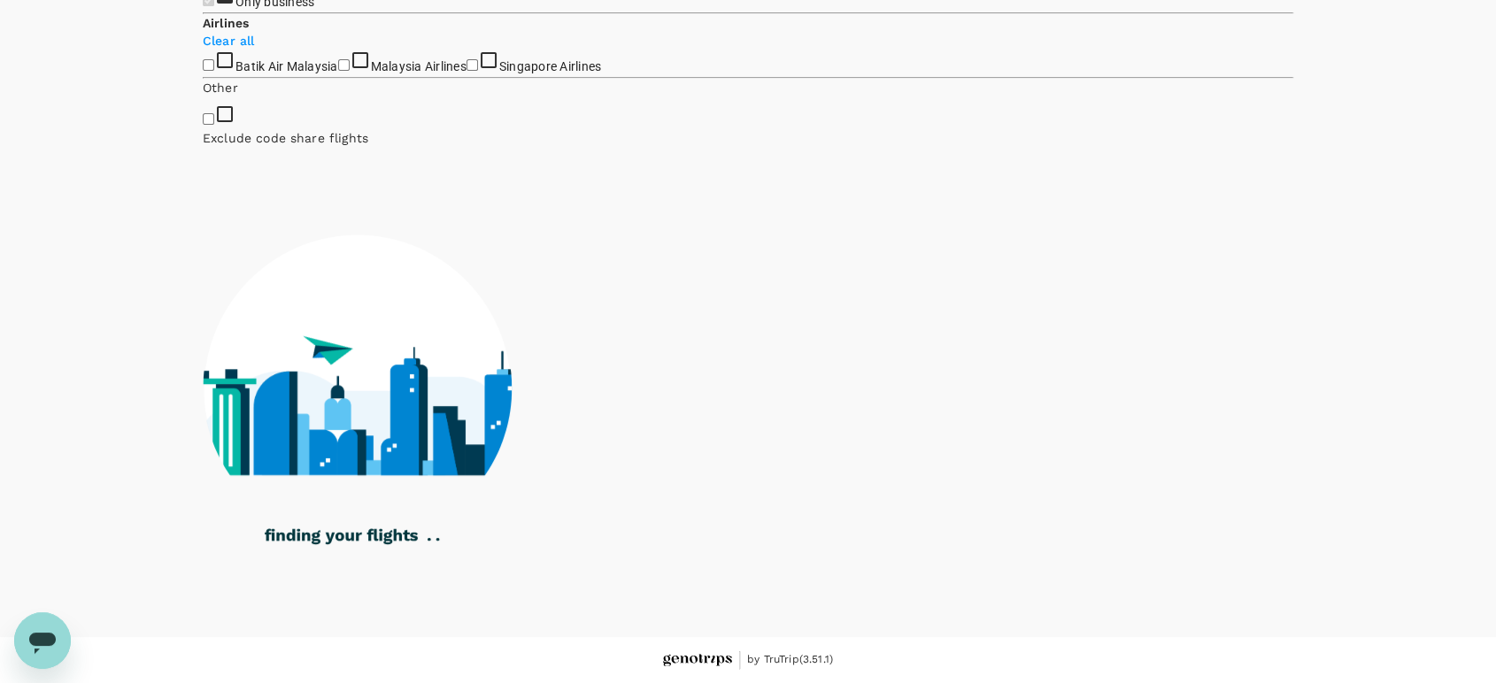
click at [338, 71] on input "Malaysia Airlines" at bounding box center [344, 65] width 12 height 12
checkbox input "true"
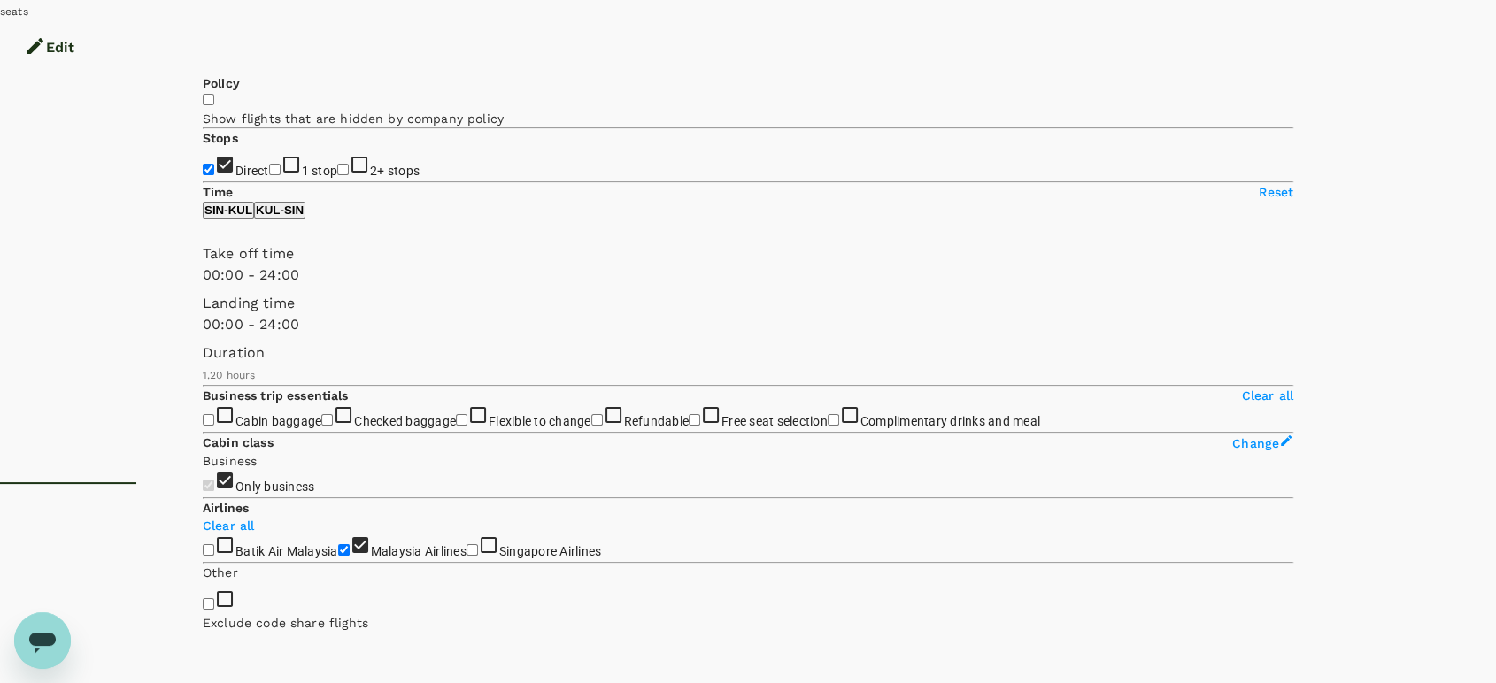
scroll to position [197, 0]
type input "720"
drag, startPoint x: 212, startPoint y: 327, endPoint x: 353, endPoint y: 344, distance: 142.8
click at [203, 289] on span at bounding box center [203, 289] width 0 height 0
type input "870"
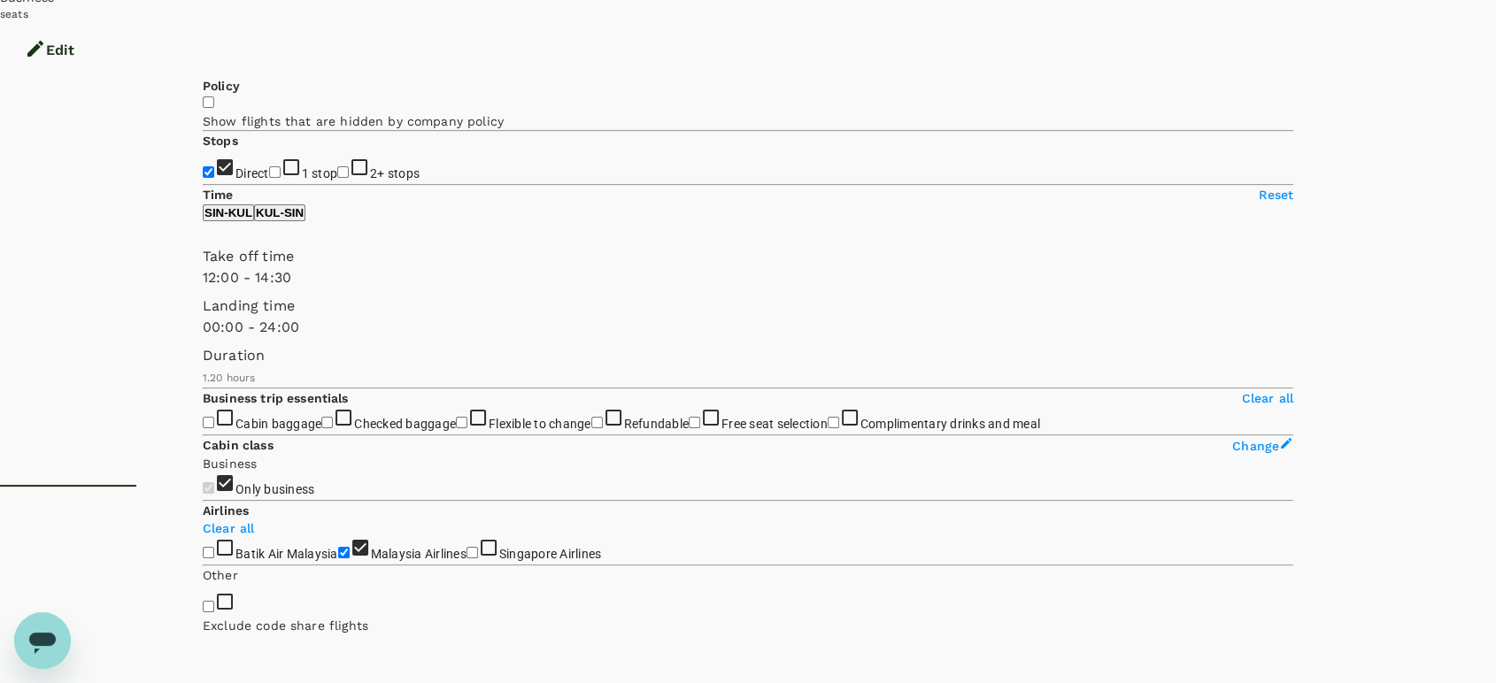
drag, startPoint x: 461, startPoint y: 330, endPoint x: 368, endPoint y: 327, distance: 93.0
click at [203, 289] on span at bounding box center [203, 289] width 0 height 0
type input "MYR"
type input "840"
click at [203, 289] on span at bounding box center [203, 289] width 0 height 0
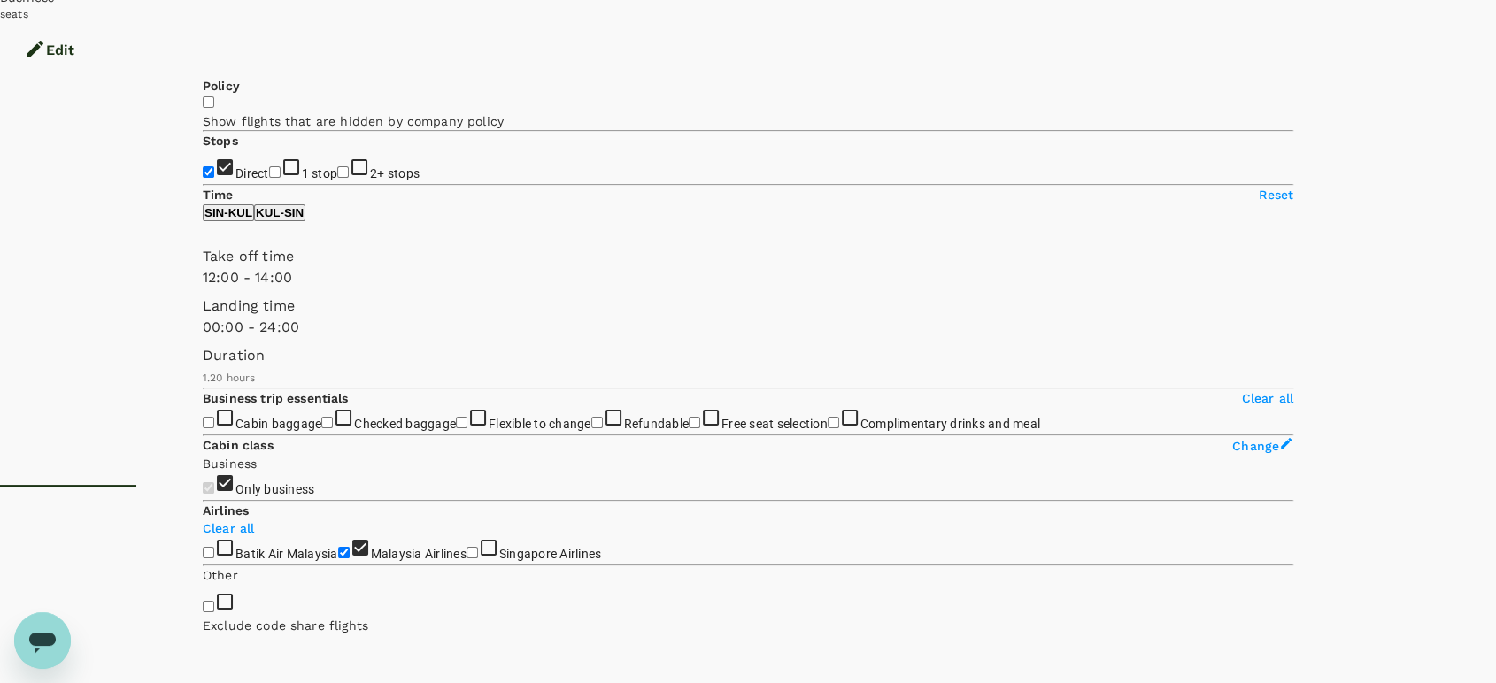
click at [304, 220] on p "KUL - SIN" at bounding box center [280, 212] width 48 height 13
drag, startPoint x: 212, startPoint y: 325, endPoint x: 382, endPoint y: 319, distance: 170.1
click at [203, 289] on span at bounding box center [203, 289] width 0 height 0
type input "930"
click at [203, 289] on span at bounding box center [203, 289] width 0 height 0
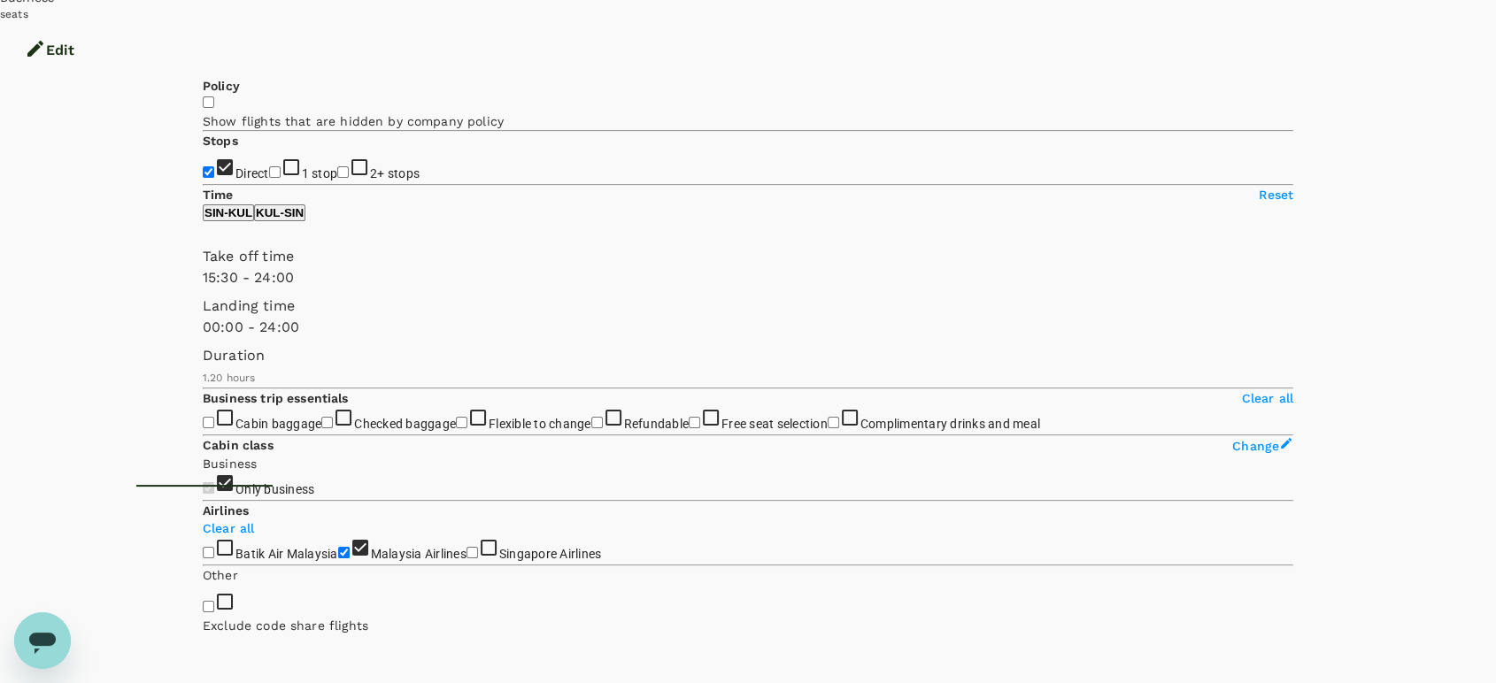
click at [203, 289] on span at bounding box center [203, 289] width 0 height 0
type input "1140"
drag, startPoint x: 436, startPoint y: 326, endPoint x: 386, endPoint y: 327, distance: 50.5
click at [203, 289] on span at bounding box center [203, 289] width 0 height 0
type input "960"
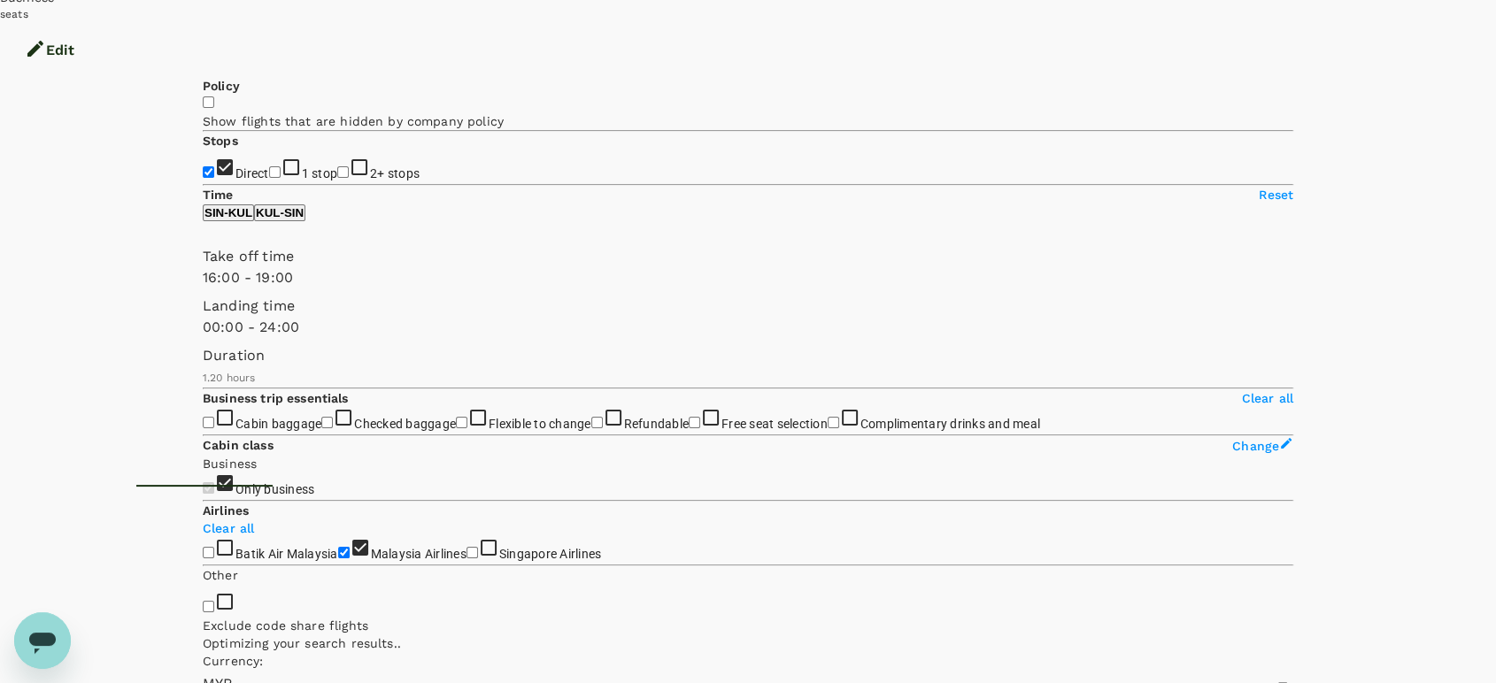
click at [203, 289] on span at bounding box center [203, 289] width 0 height 0
drag, startPoint x: 852, startPoint y: 308, endPoint x: 798, endPoint y: 307, distance: 54.0
drag, startPoint x: 843, startPoint y: 310, endPoint x: 800, endPoint y: 304, distance: 42.9
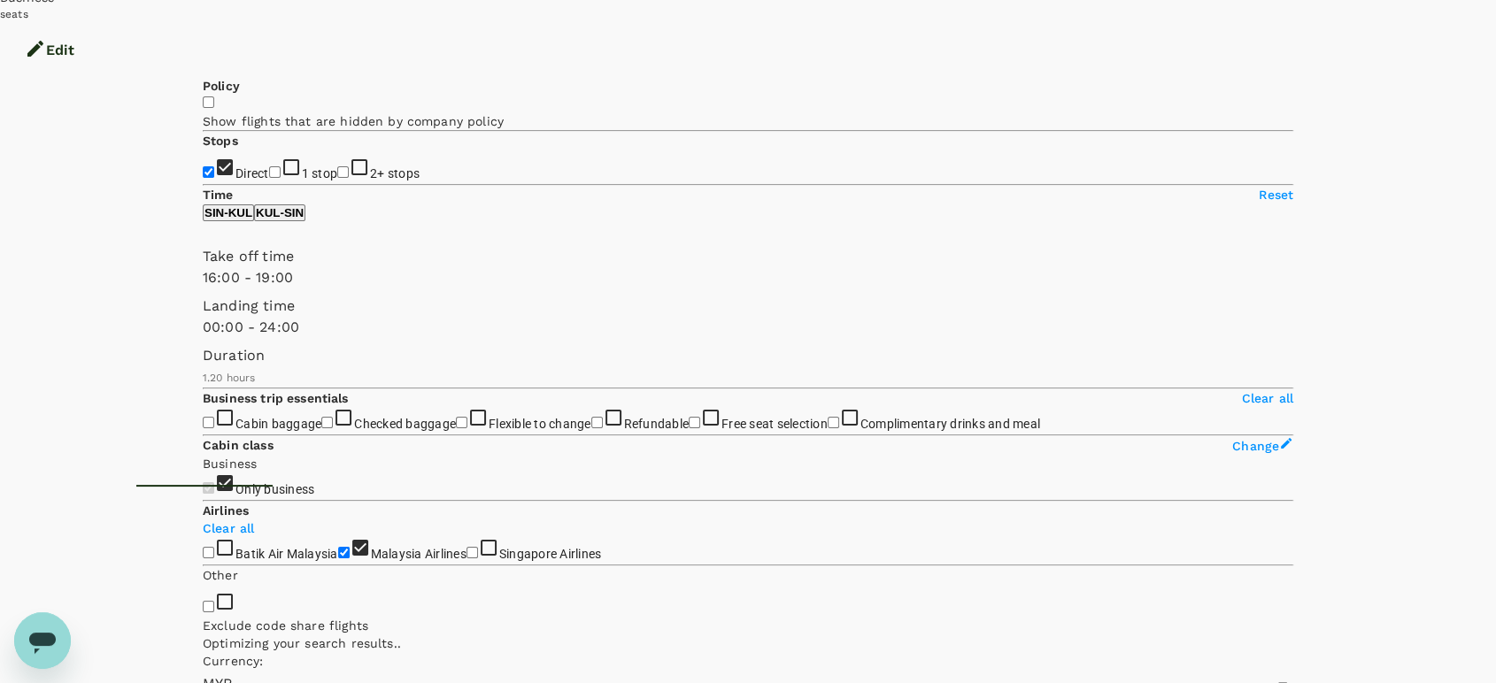
copy div "1h 10min"
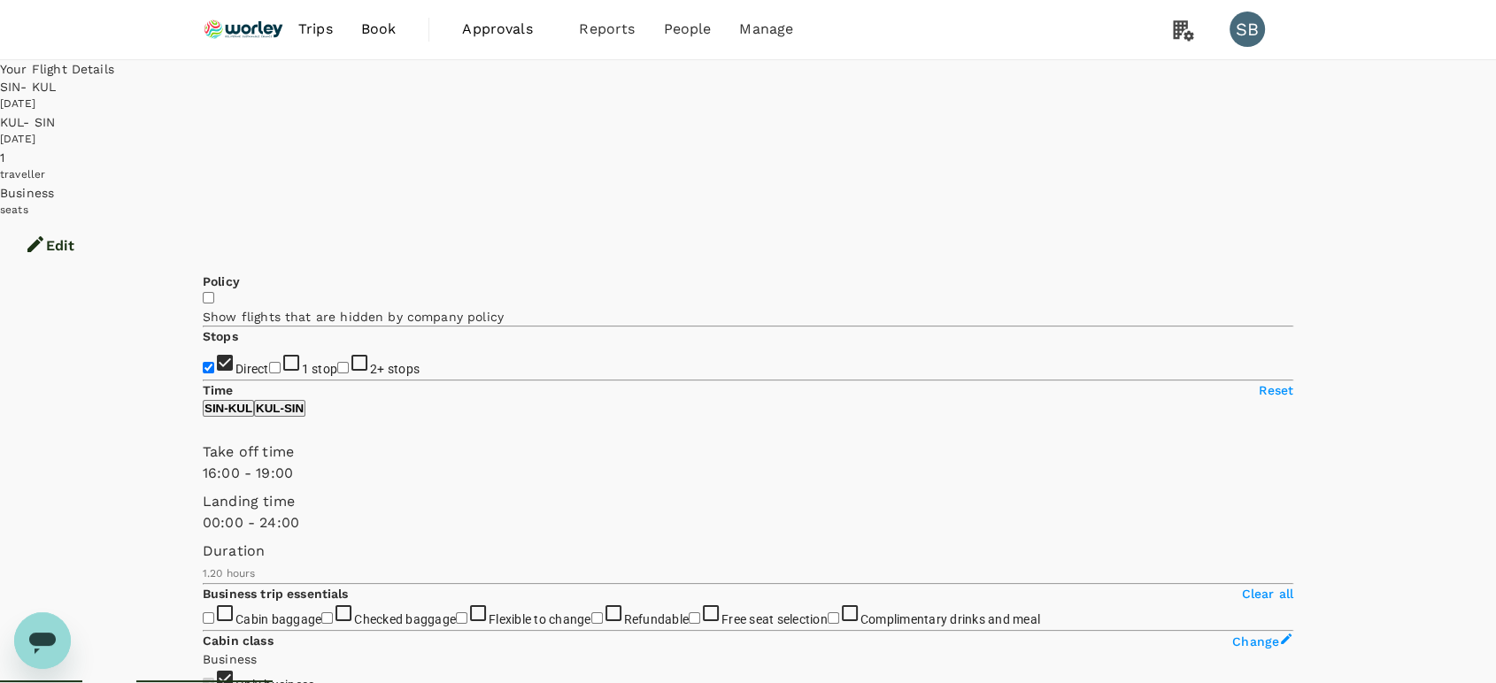
scroll to position [0, 0]
drag, startPoint x: 237, startPoint y: 27, endPoint x: 298, endPoint y: 48, distance: 64.7
click at [237, 27] on img at bounding box center [243, 30] width 81 height 39
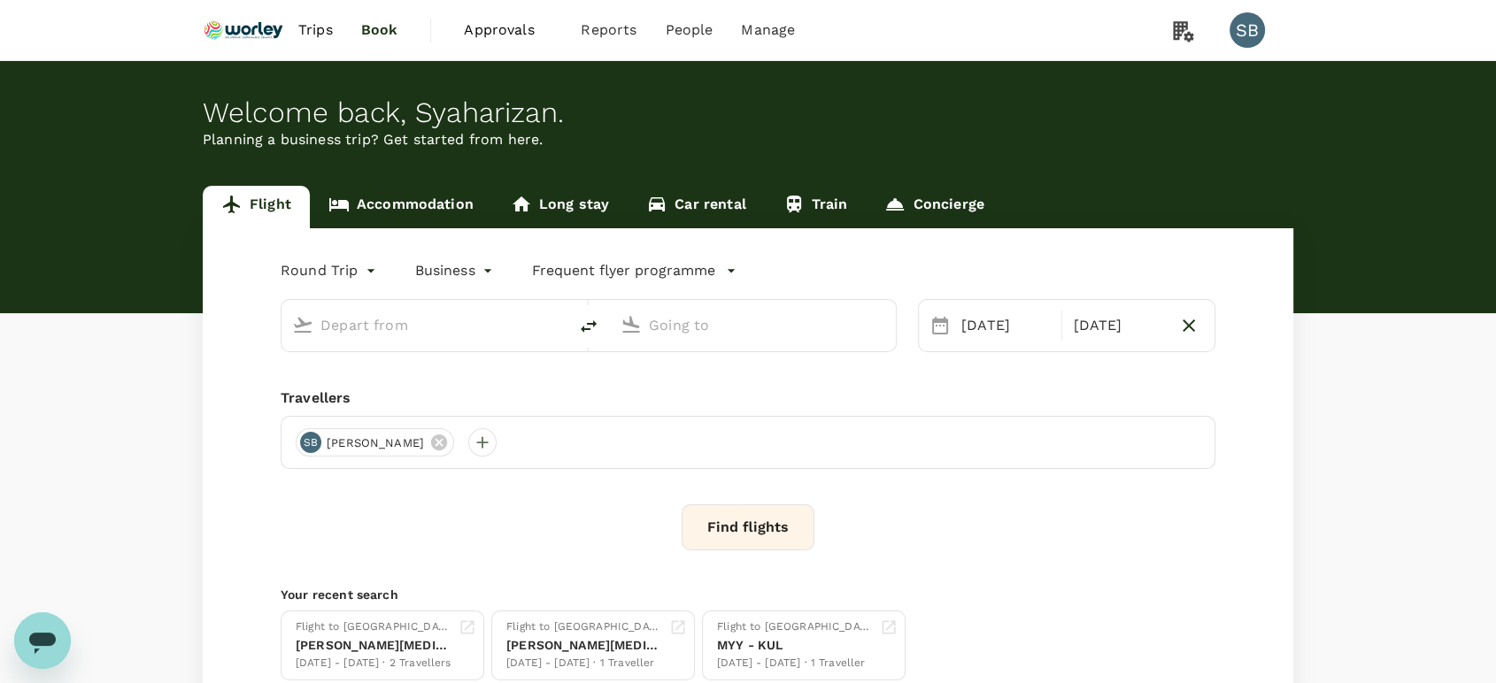
type input "Singapore Changi (SIN)"
type input "Kuala Lumpur Intl ([GEOGRAPHIC_DATA])"
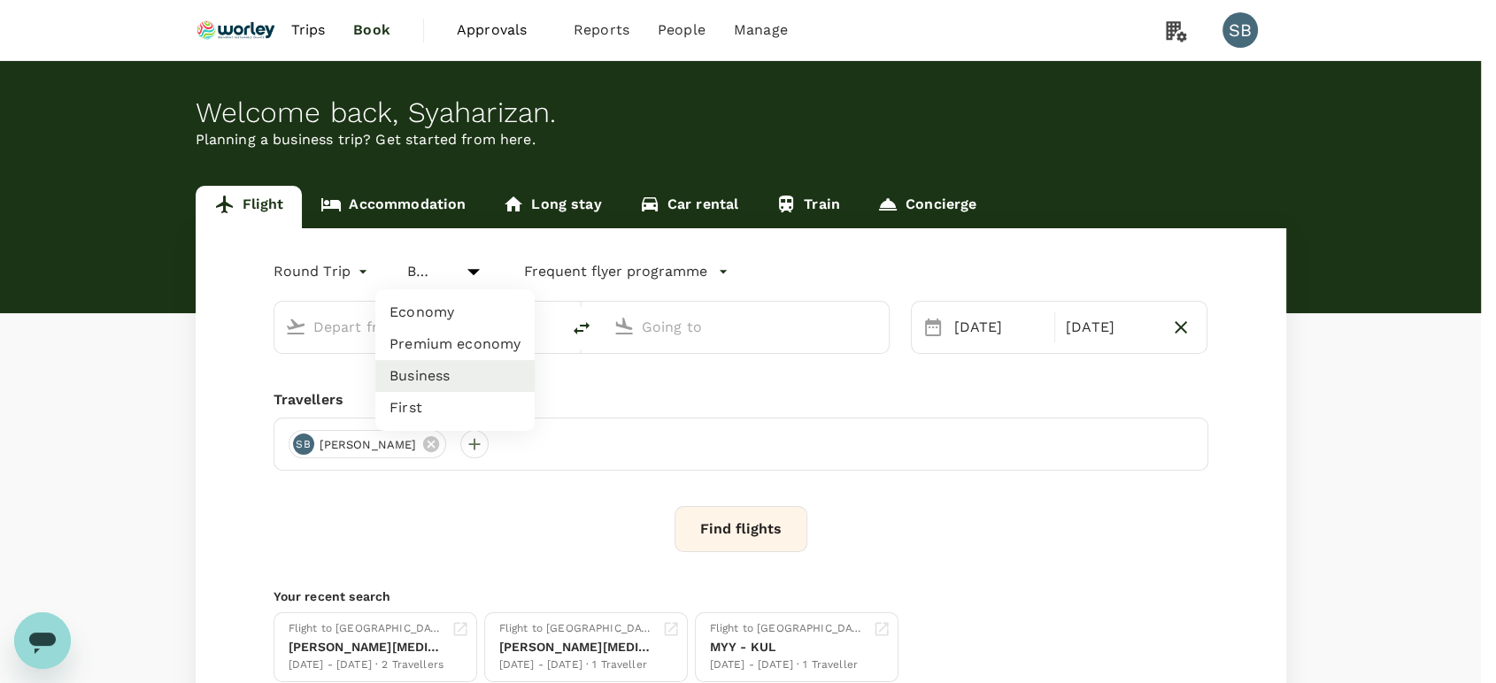
click at [489, 274] on body "Trips Book Approvals 0 Reports People Manage SB Welcome back , [GEOGRAPHIC_DATA…" at bounding box center [748, 410] width 1496 height 821
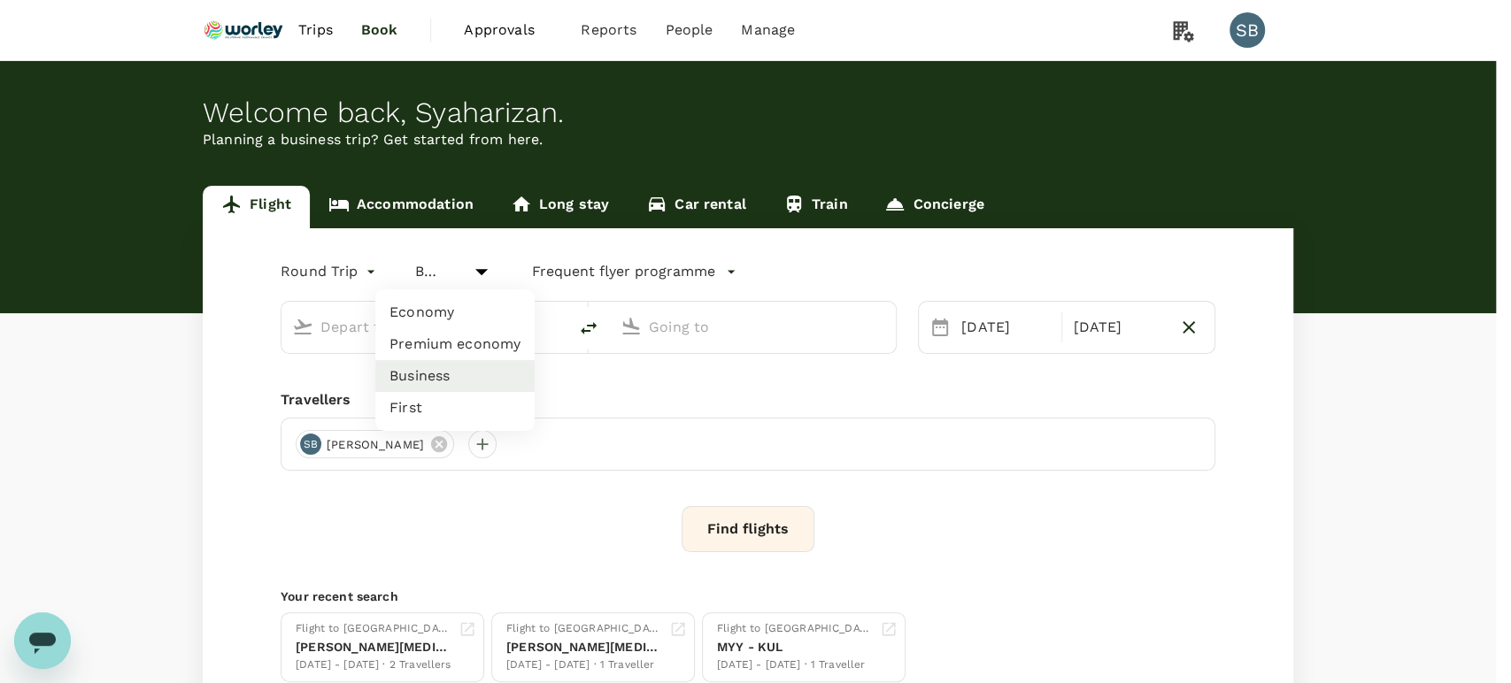
type input "Singapore Changi (SIN)"
type input "Kuala Lumpur Intl ([GEOGRAPHIC_DATA])"
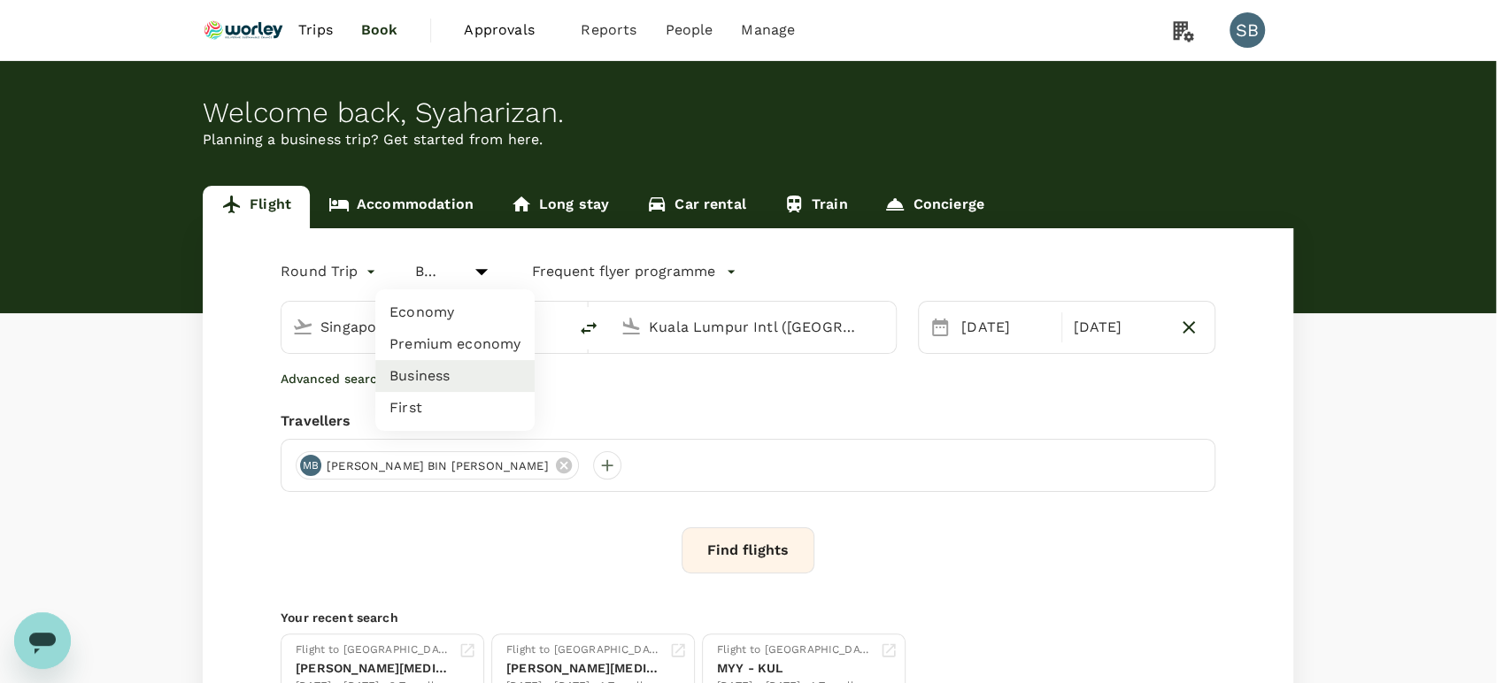
click at [475, 313] on li "Economy" at bounding box center [454, 313] width 159 height 32
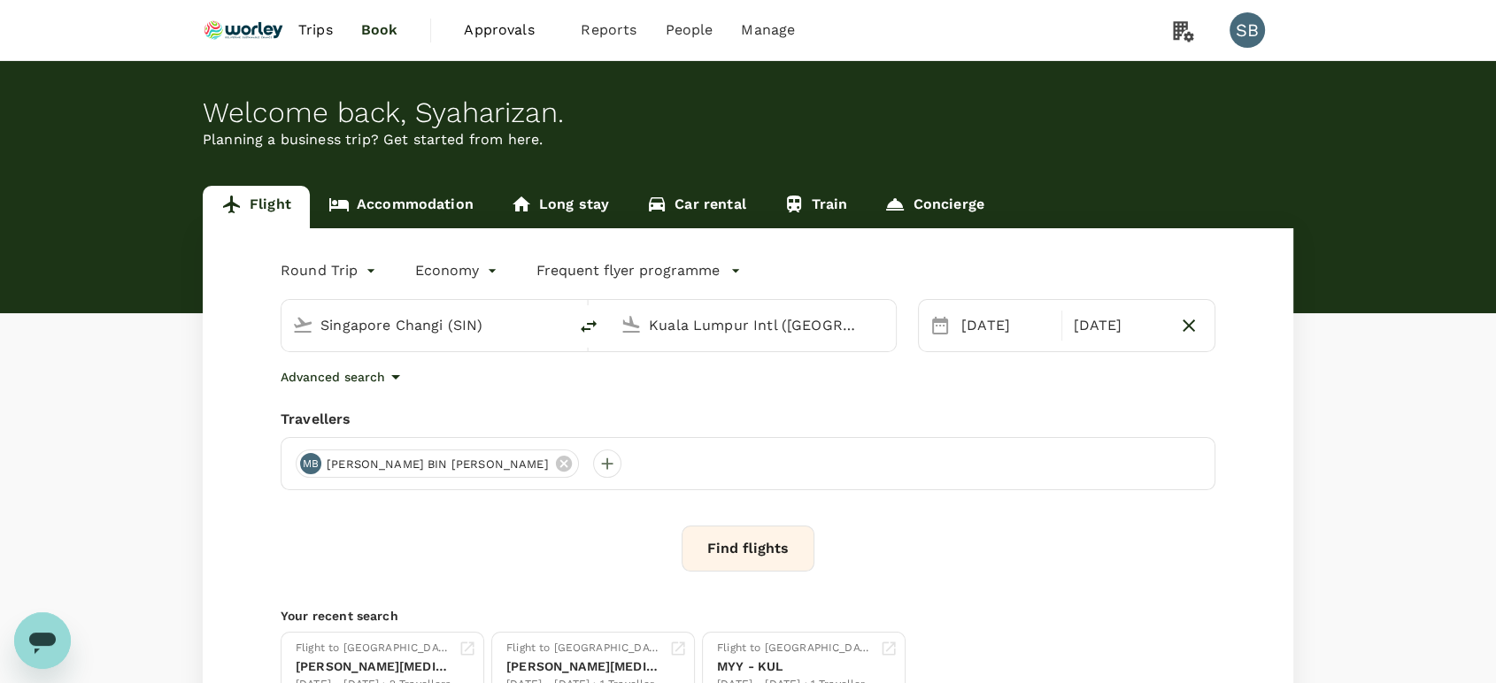
click at [467, 274] on body "Trips Book Approvals 0 Reports People Manage SB Welcome back , [GEOGRAPHIC_DATA…" at bounding box center [748, 420] width 1496 height 840
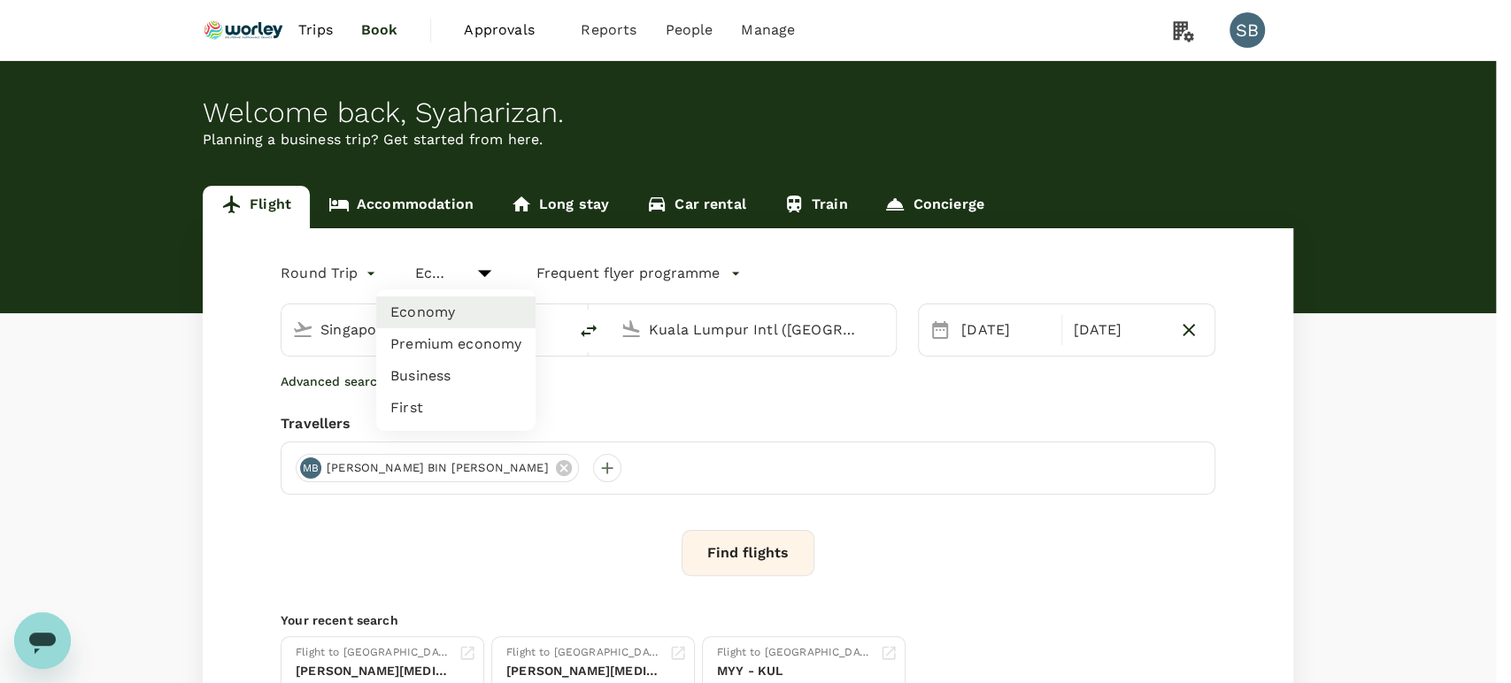
click at [476, 366] on li "Business" at bounding box center [455, 376] width 159 height 32
type input "business"
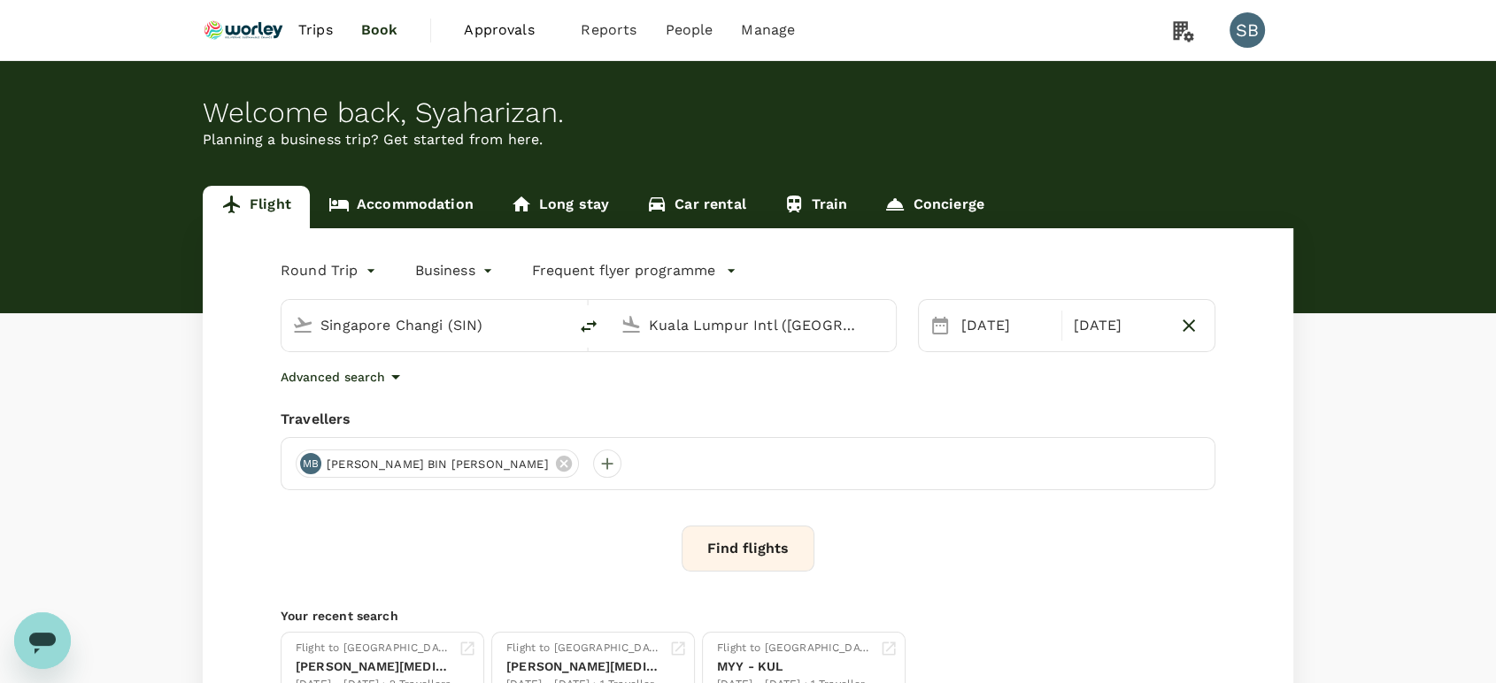
click at [792, 537] on button "Find flights" at bounding box center [748, 549] width 133 height 46
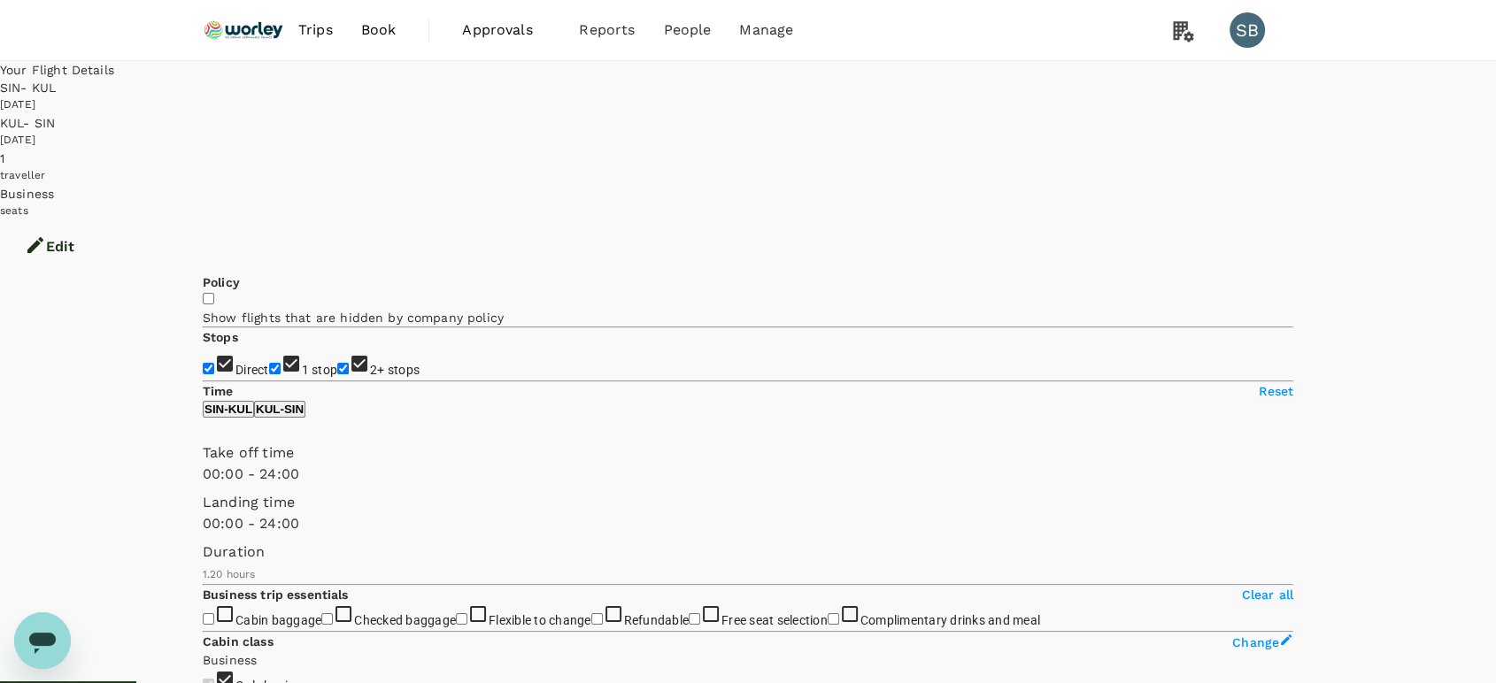
drag, startPoint x: 210, startPoint y: 358, endPoint x: 216, endPoint y: 333, distance: 25.6
click at [337, 363] on input "2+ stops" at bounding box center [343, 369] width 12 height 12
checkbox input "false"
click at [269, 363] on input "1 stop" at bounding box center [275, 369] width 12 height 12
checkbox input "false"
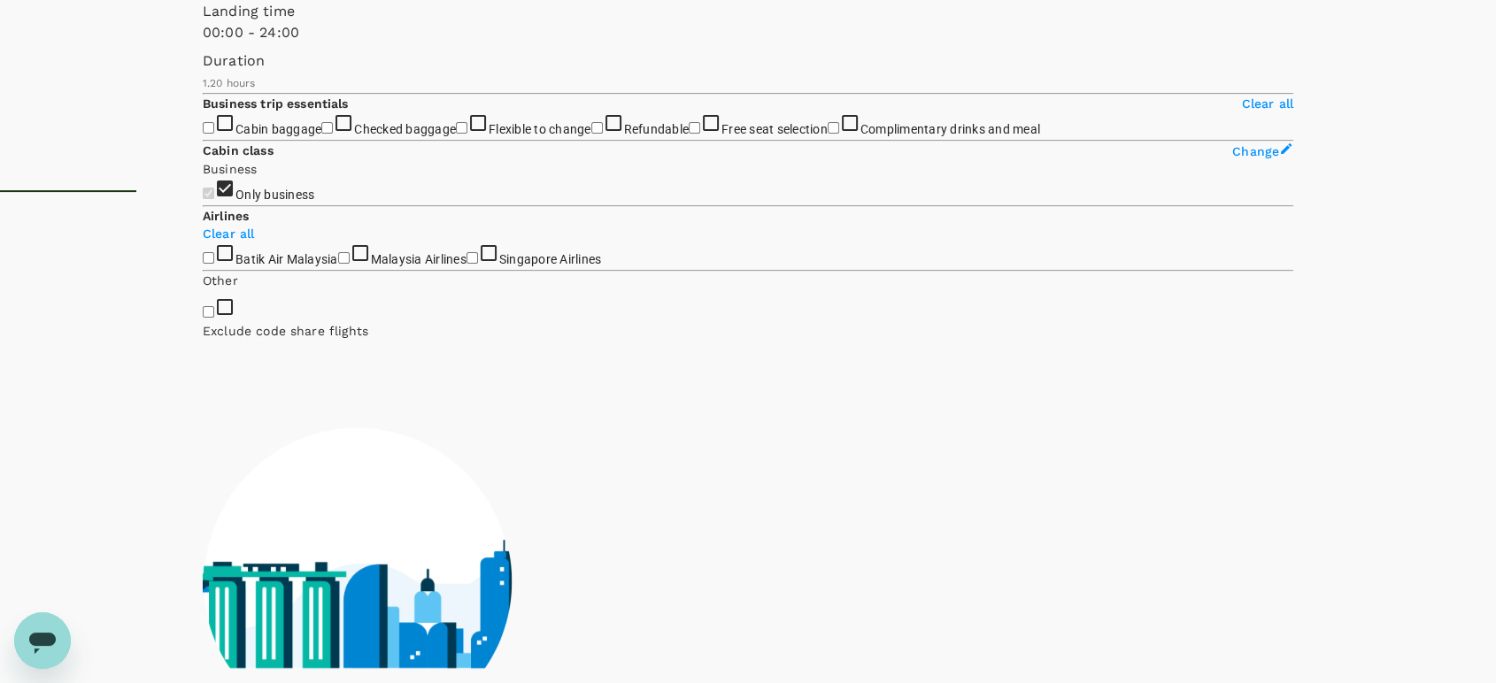
scroll to position [590, 0]
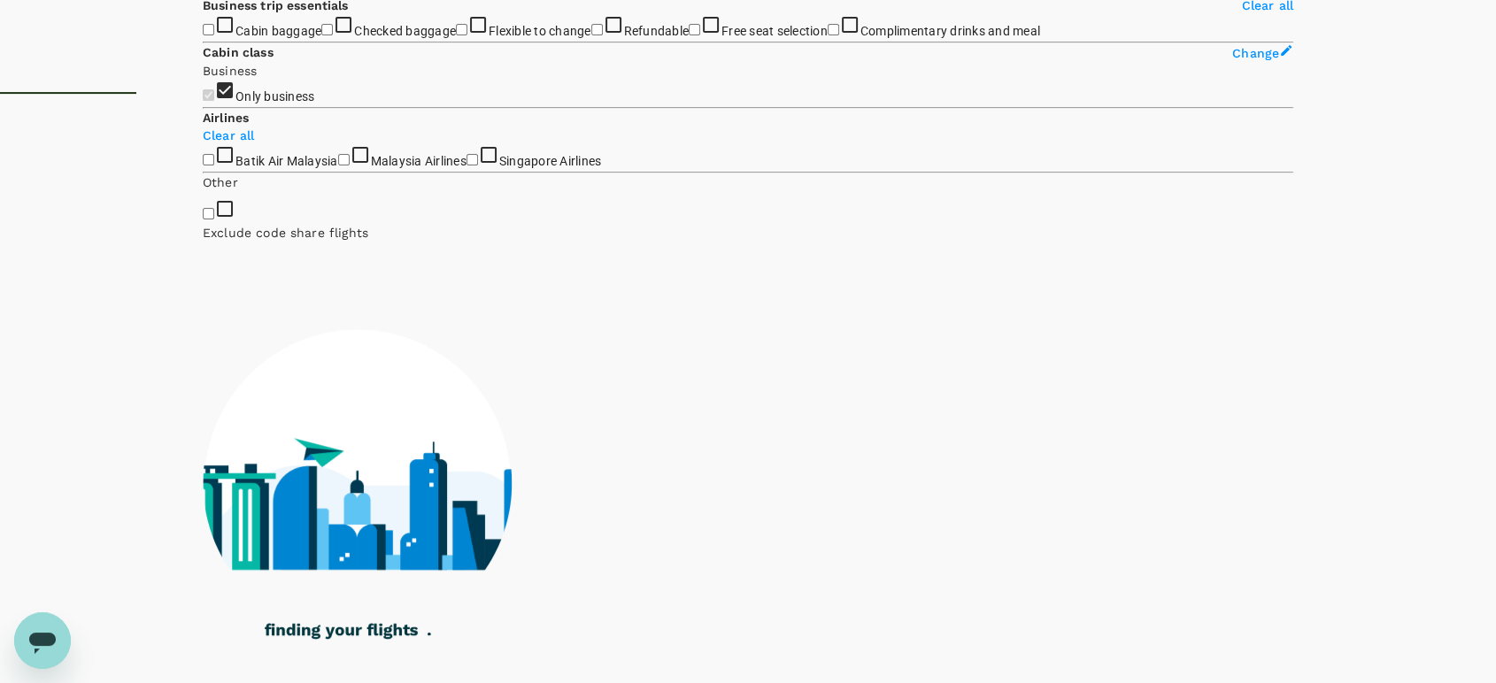
click at [338, 166] on input "Malaysia Airlines" at bounding box center [344, 160] width 12 height 12
checkbox input "true"
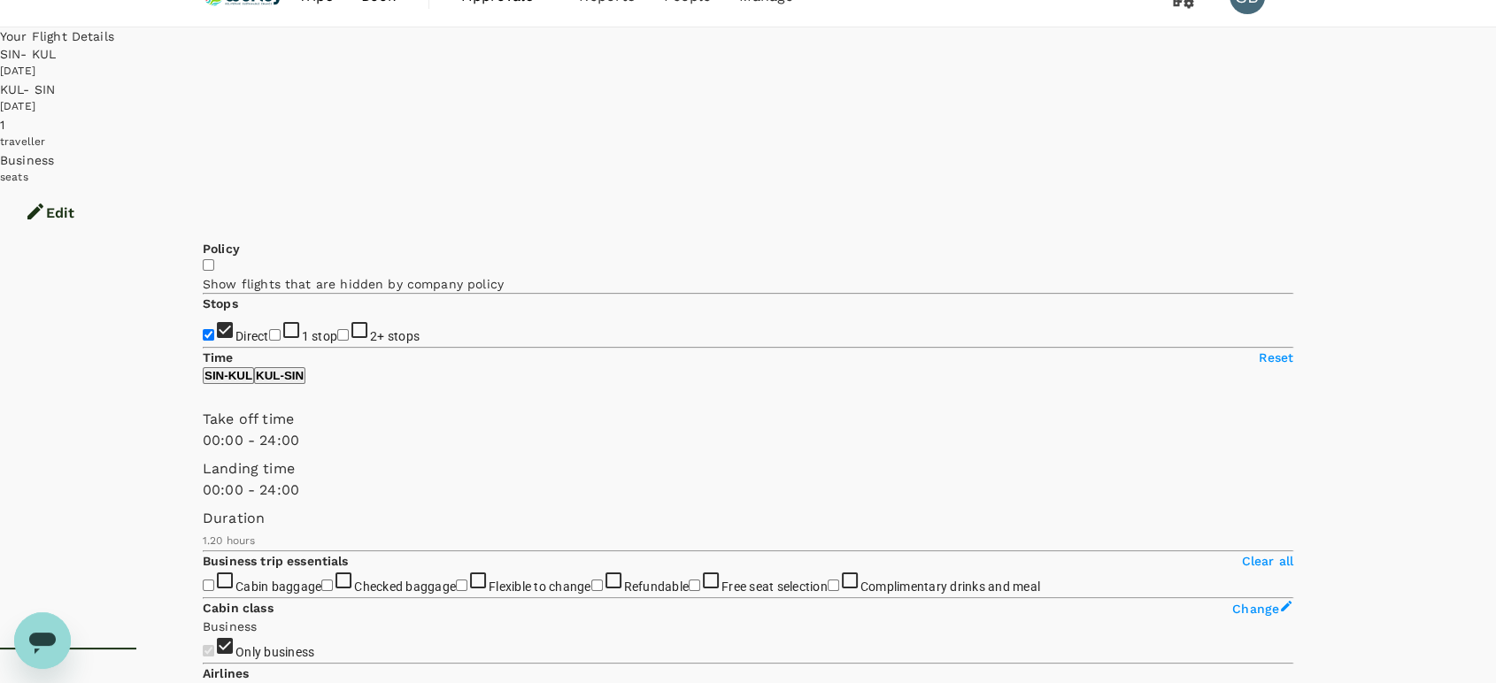
scroll to position [0, 0]
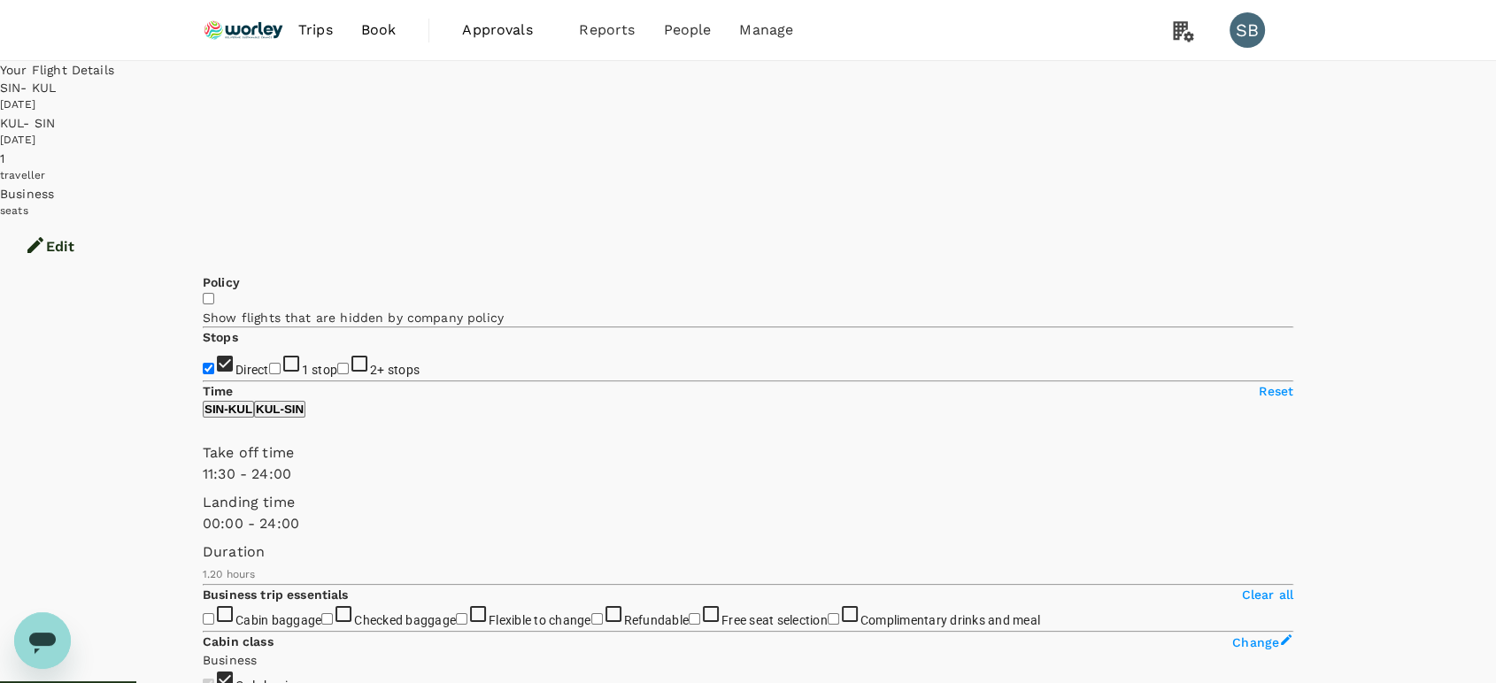
type input "720"
drag, startPoint x: 203, startPoint y: 525, endPoint x: 339, endPoint y: 497, distance: 139.3
click at [339, 485] on div "Take off time 12:00 - 24:00" at bounding box center [745, 461] width 1098 height 50
type input "870"
drag, startPoint x: 466, startPoint y: 519, endPoint x: 370, endPoint y: 528, distance: 96.0
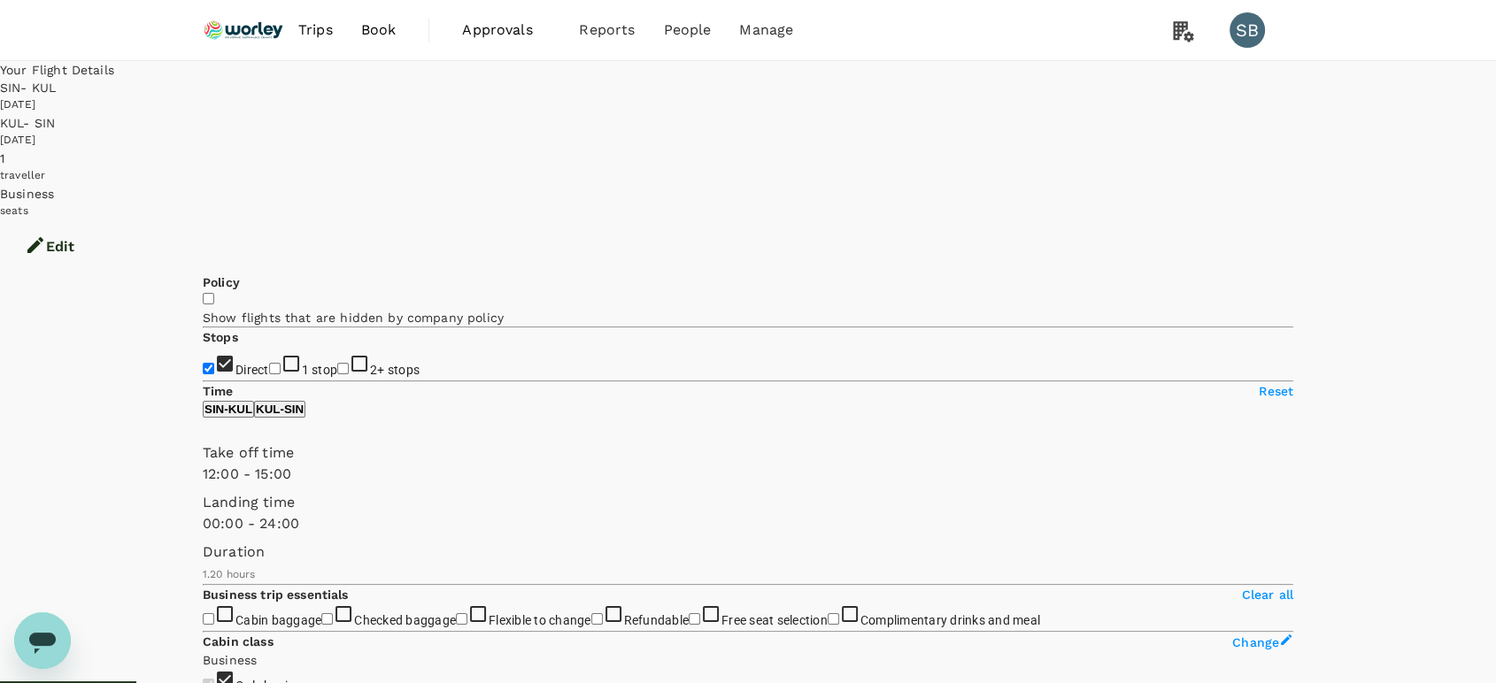
click at [203, 485] on span at bounding box center [203, 485] width 0 height 0
click at [305, 418] on button "KUL - SIN" at bounding box center [279, 409] width 51 height 17
type input "960"
drag, startPoint x: 208, startPoint y: 527, endPoint x: 386, endPoint y: 521, distance: 178.0
click at [203, 485] on span at bounding box center [203, 485] width 0 height 0
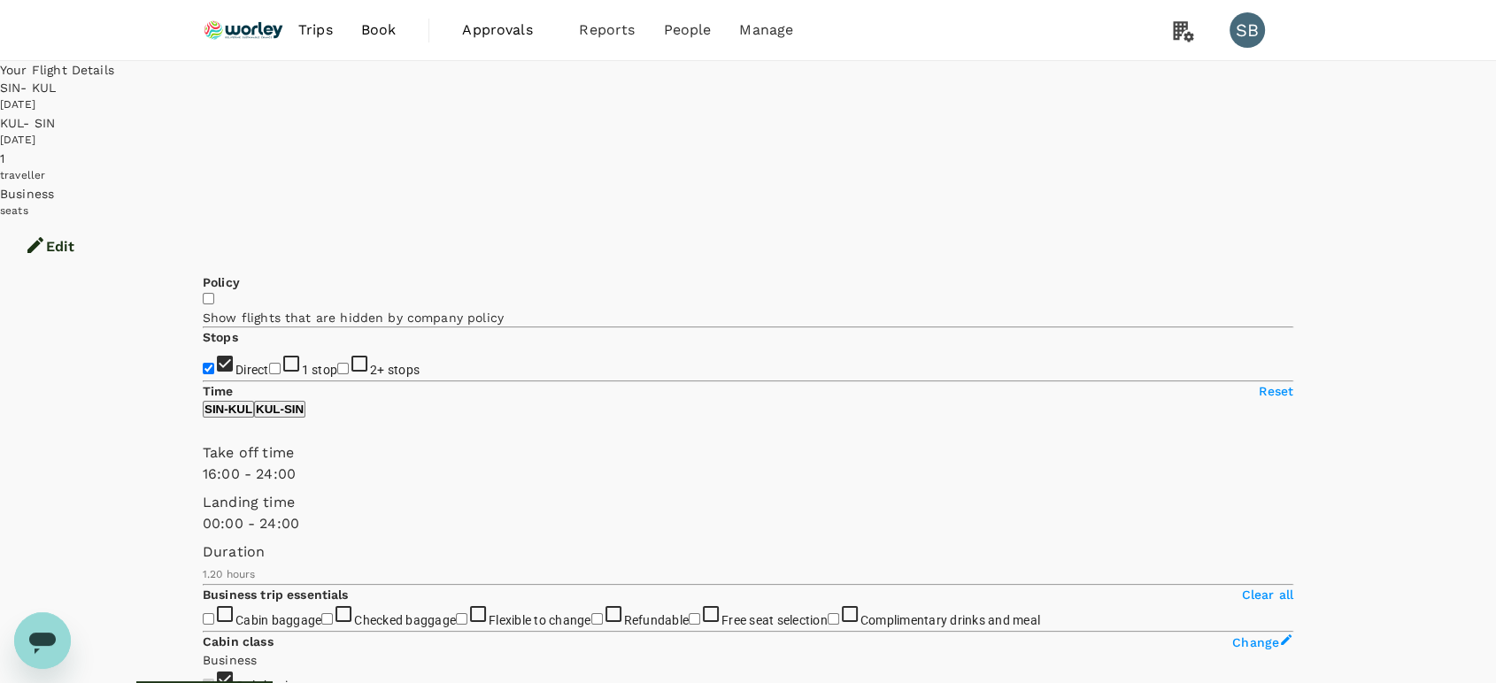
type input "MYR"
type input "1050"
drag, startPoint x: 473, startPoint y: 514, endPoint x: 404, endPoint y: 522, distance: 69.5
click at [203, 485] on span at bounding box center [203, 485] width 0 height 0
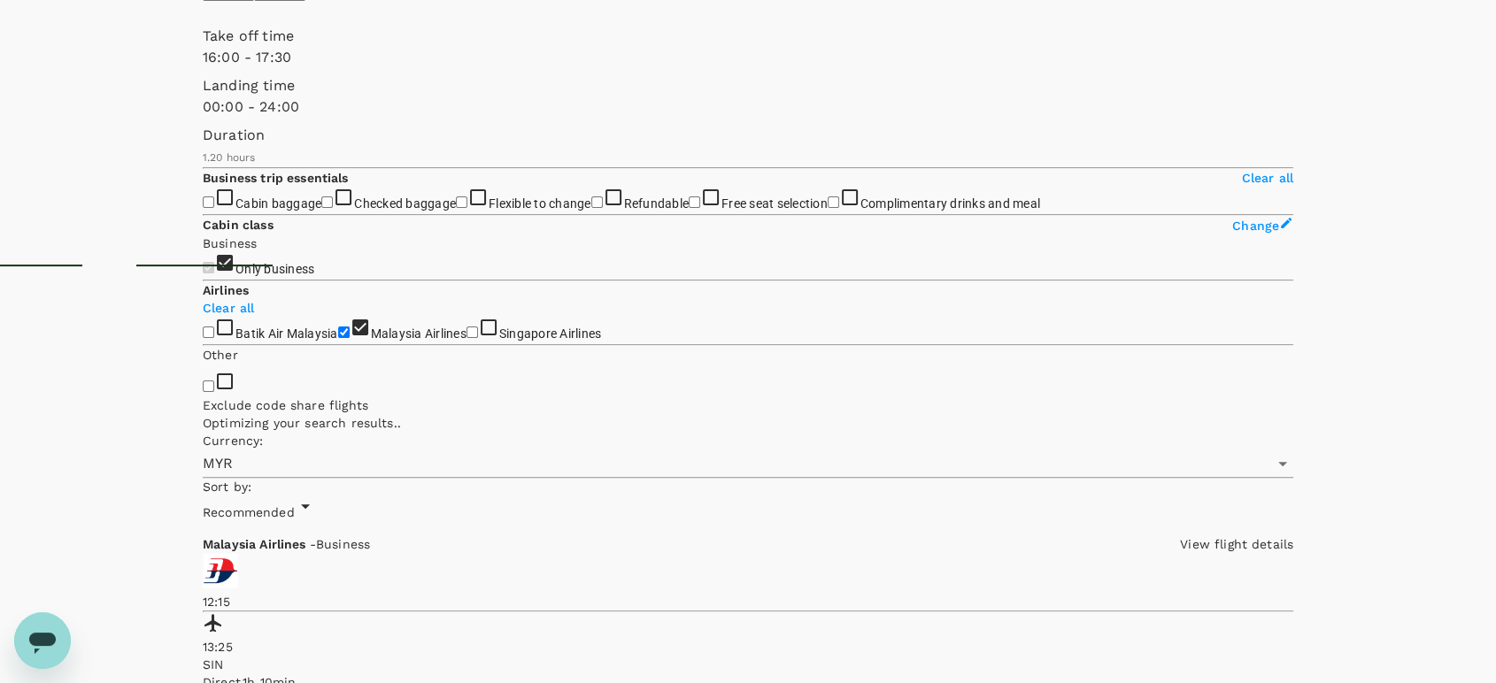
scroll to position [418, 0]
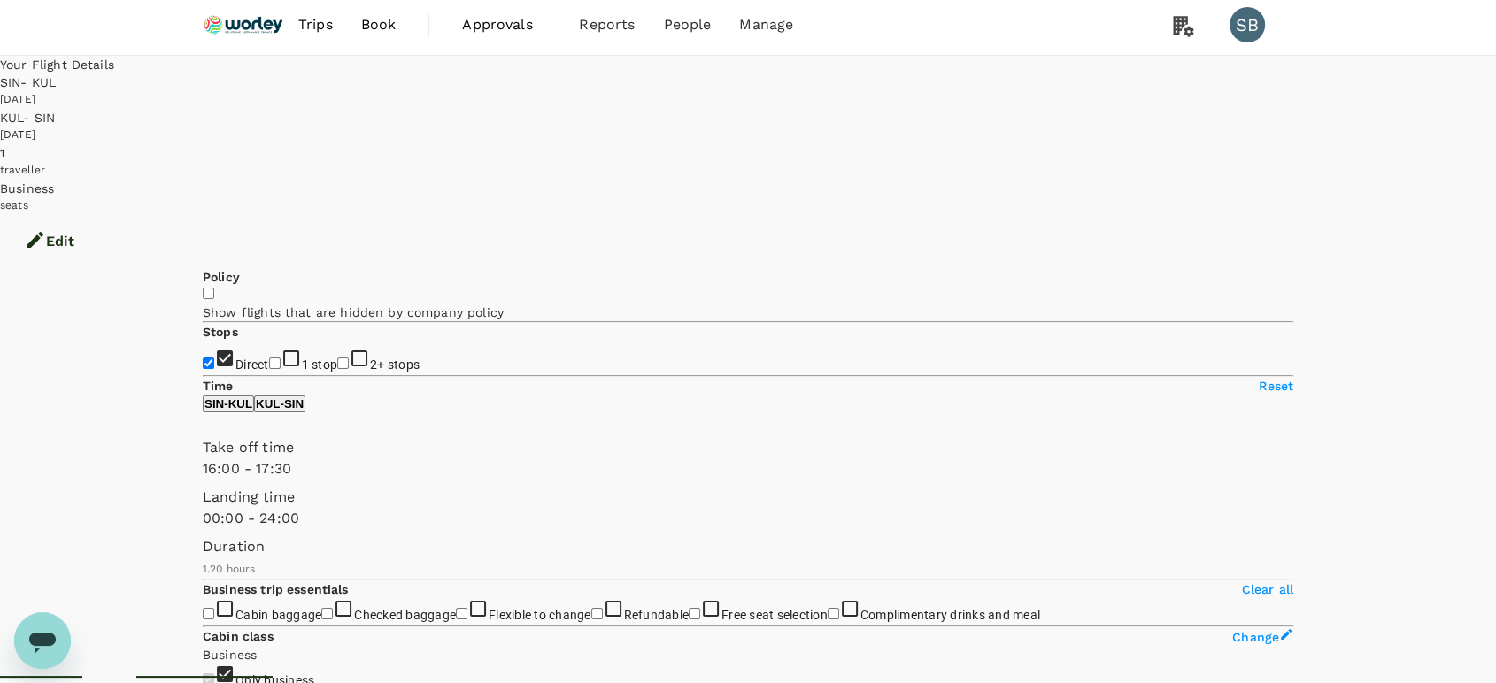
scroll to position [0, 0]
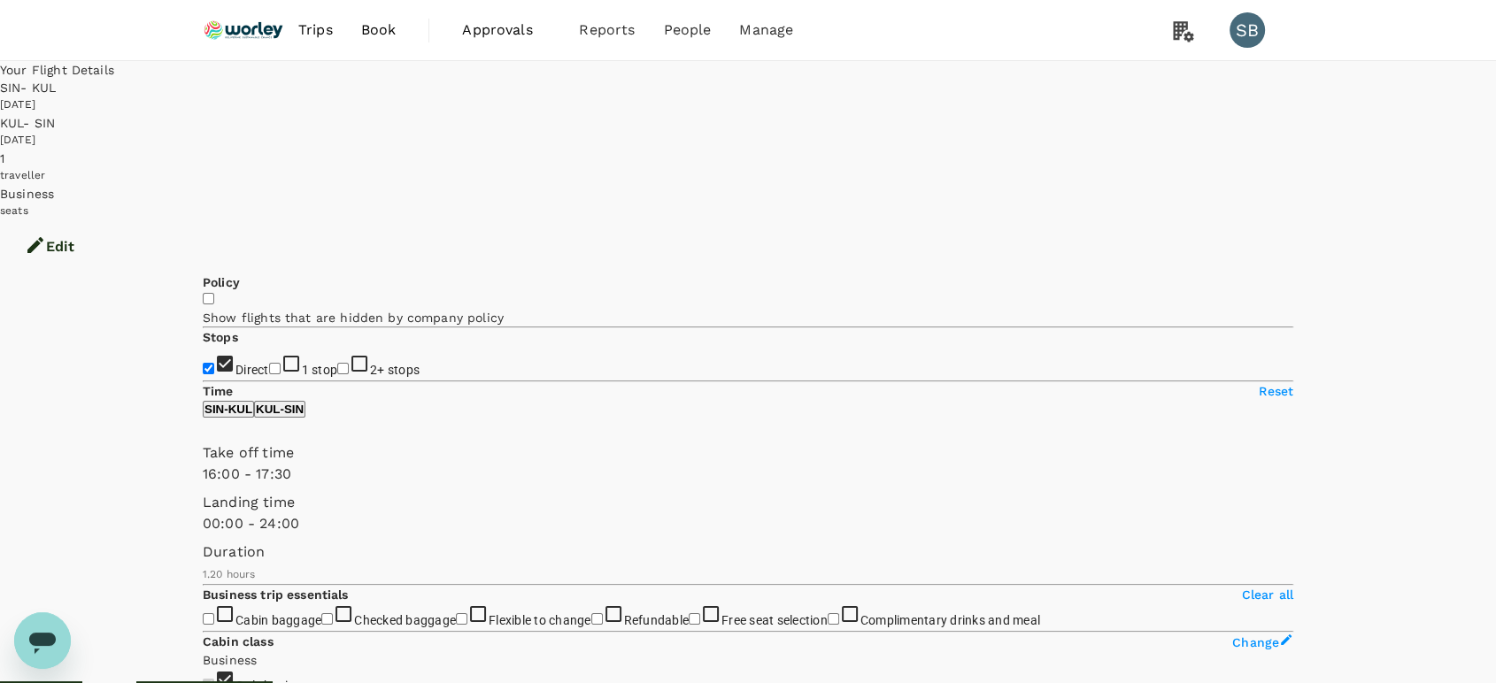
drag, startPoint x: 232, startPoint y: 27, endPoint x: 197, endPoint y: 4, distance: 42.2
click at [233, 27] on img at bounding box center [243, 30] width 81 height 39
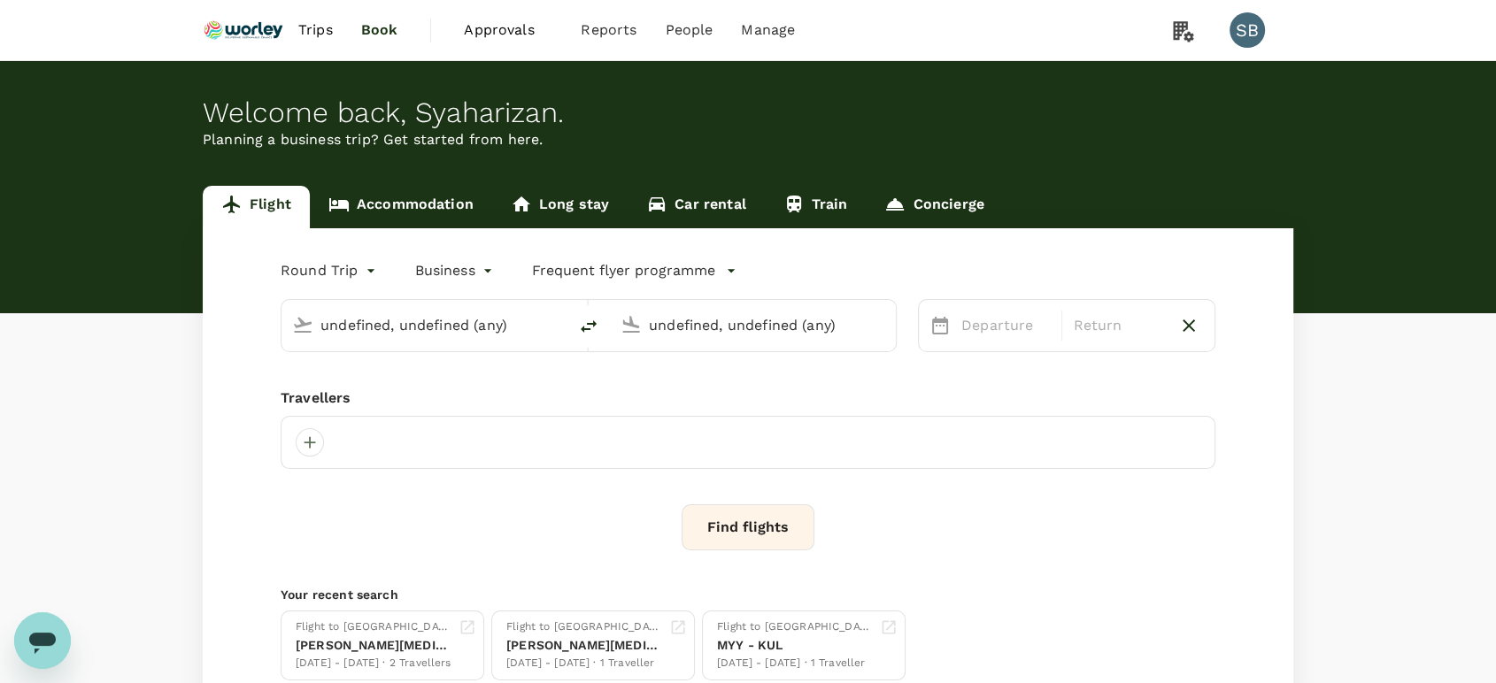
type input "Singapore Changi (SIN)"
type input "Kuala Lumpur Intl ([GEOGRAPHIC_DATA])"
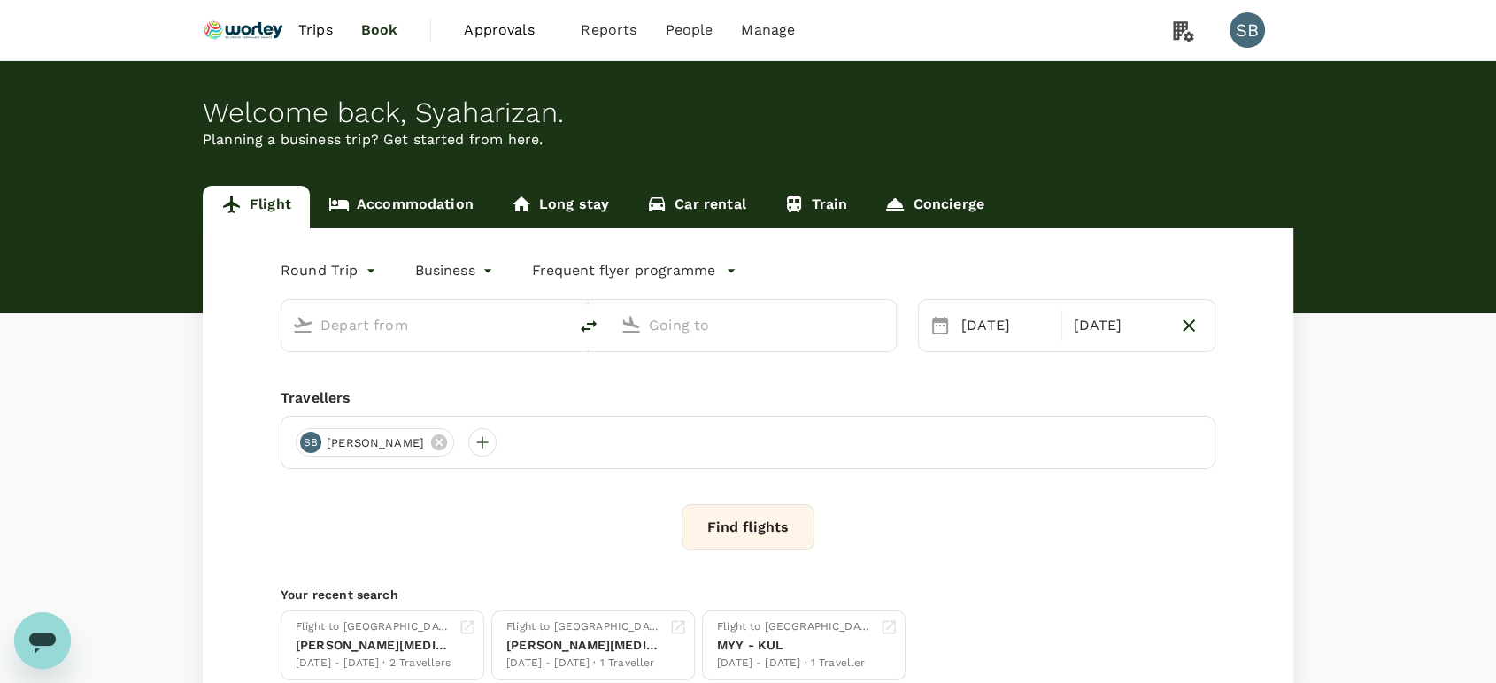
type input "Singapore Changi (SIN)"
type input "Kuala Lumpur Intl ([GEOGRAPHIC_DATA])"
type input "Singapore Changi (SIN)"
type input "Kuala Lumpur Intl ([GEOGRAPHIC_DATA])"
